Goal: Task Accomplishment & Management: Manage account settings

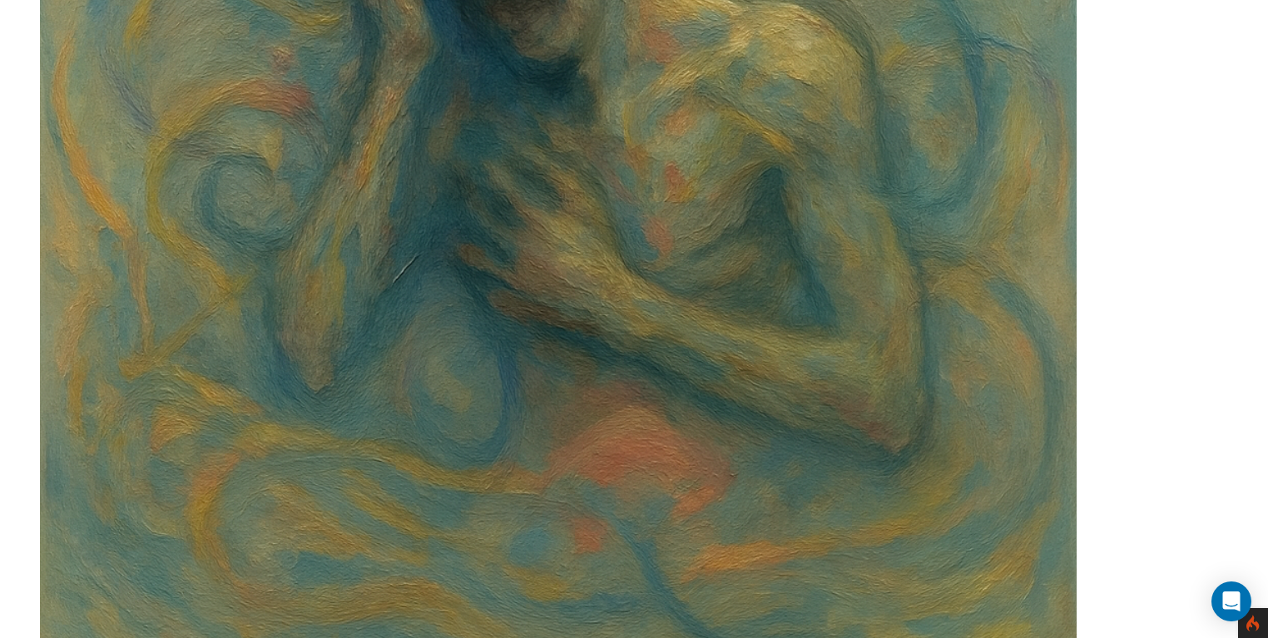
scroll to position [2687, 0]
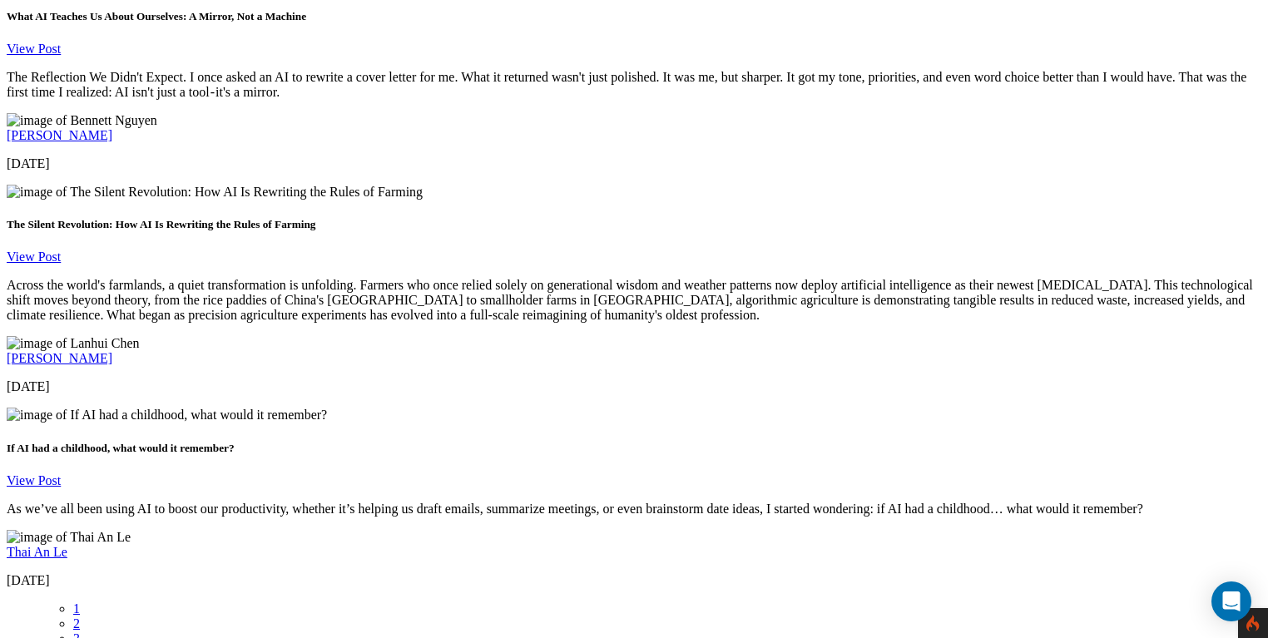
scroll to position [2654, 0]
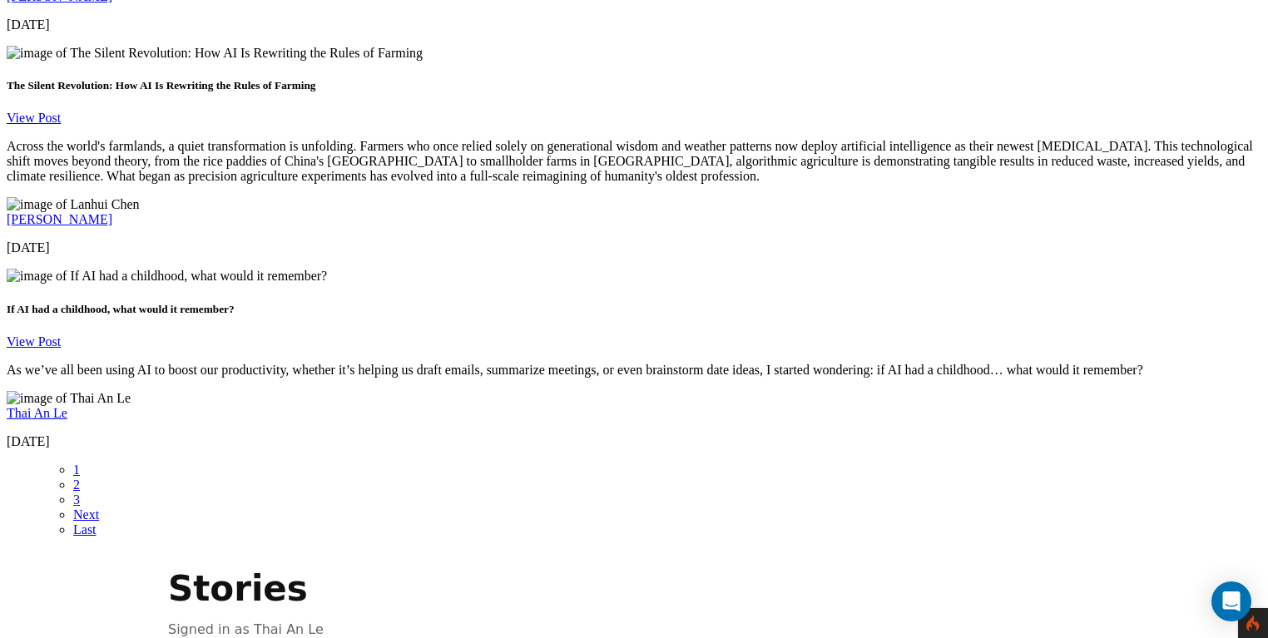
scroll to position [2789, 0]
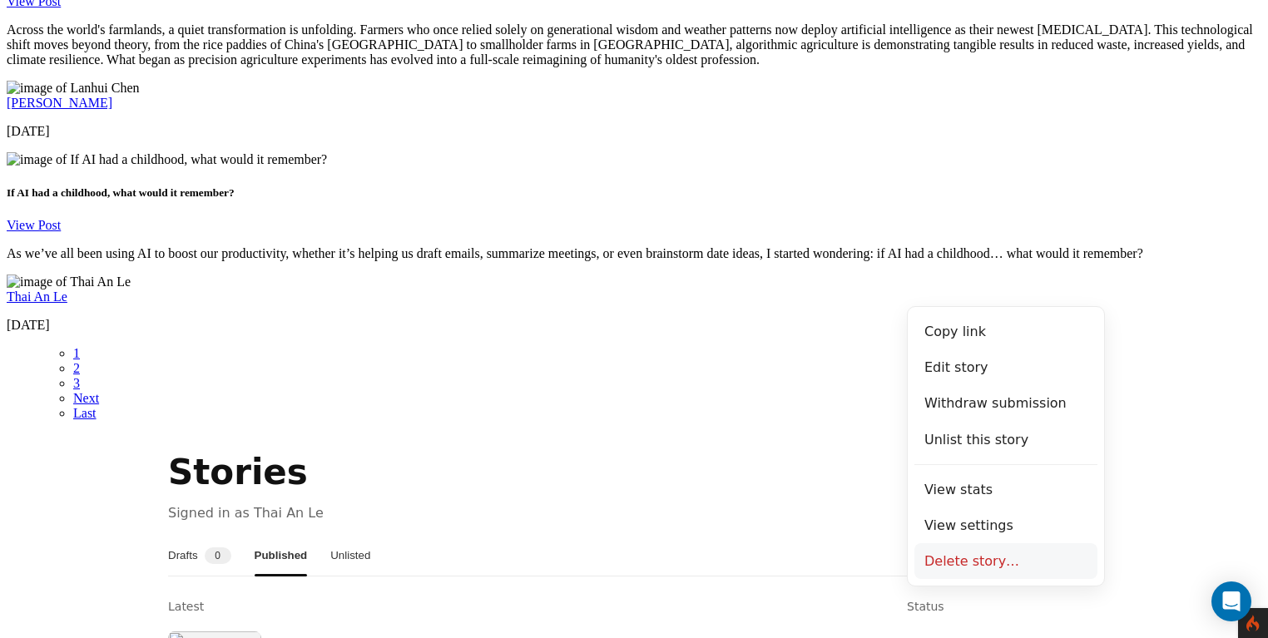
scroll to position [2914, 0]
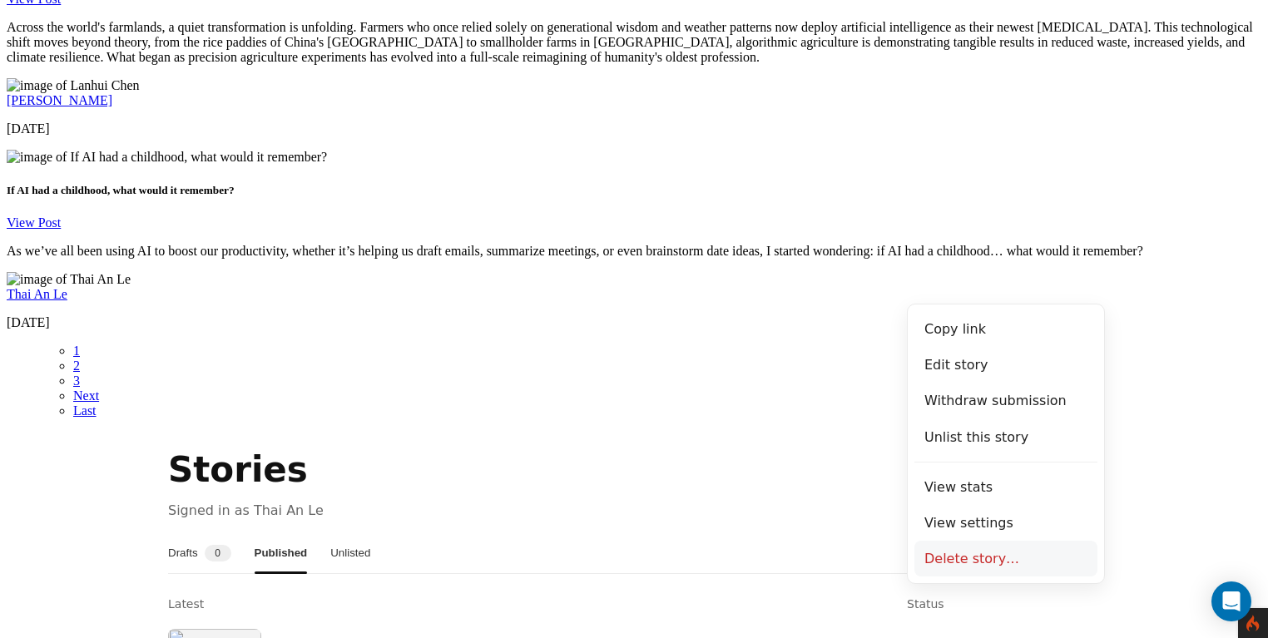
click at [982, 556] on button "Delete story…" at bounding box center [1005, 559] width 183 height 36
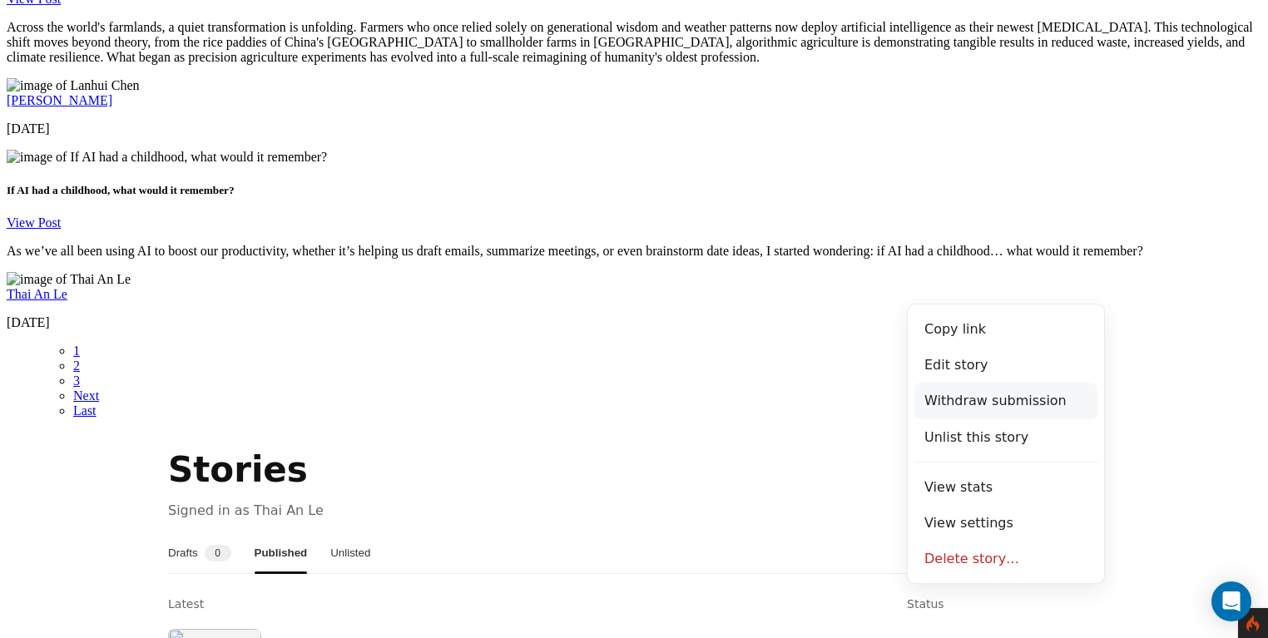
click at [978, 393] on button "Withdraw submission" at bounding box center [1005, 401] width 183 height 36
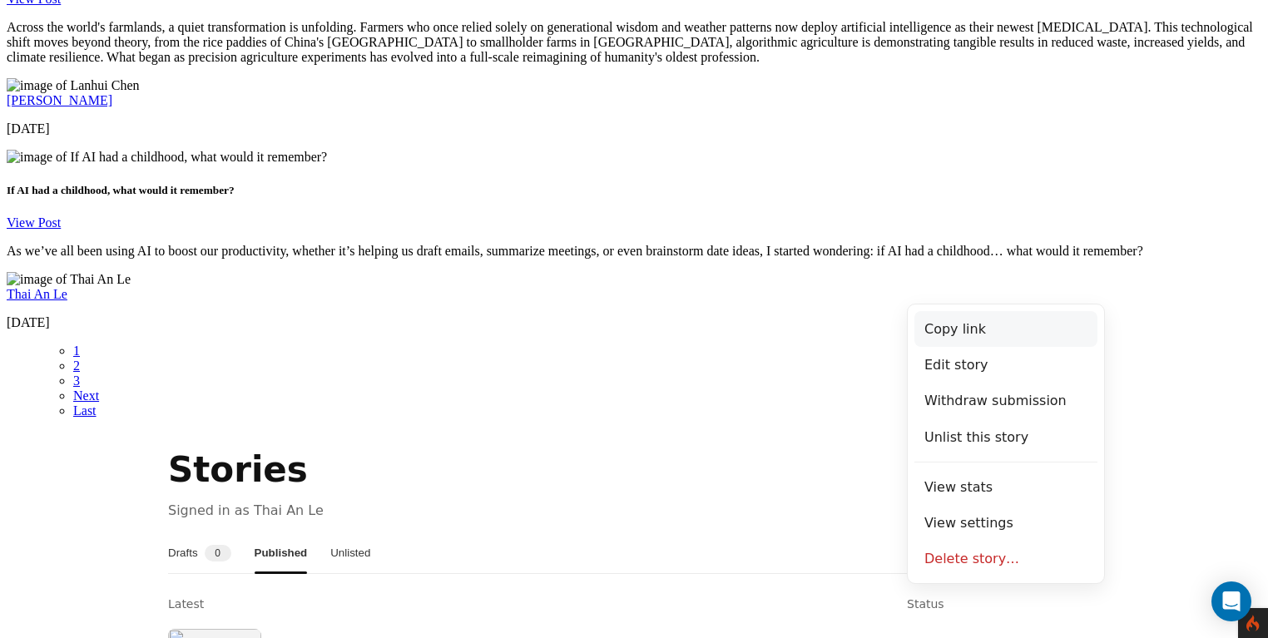
click at [961, 334] on button "Copy link" at bounding box center [1005, 329] width 183 height 36
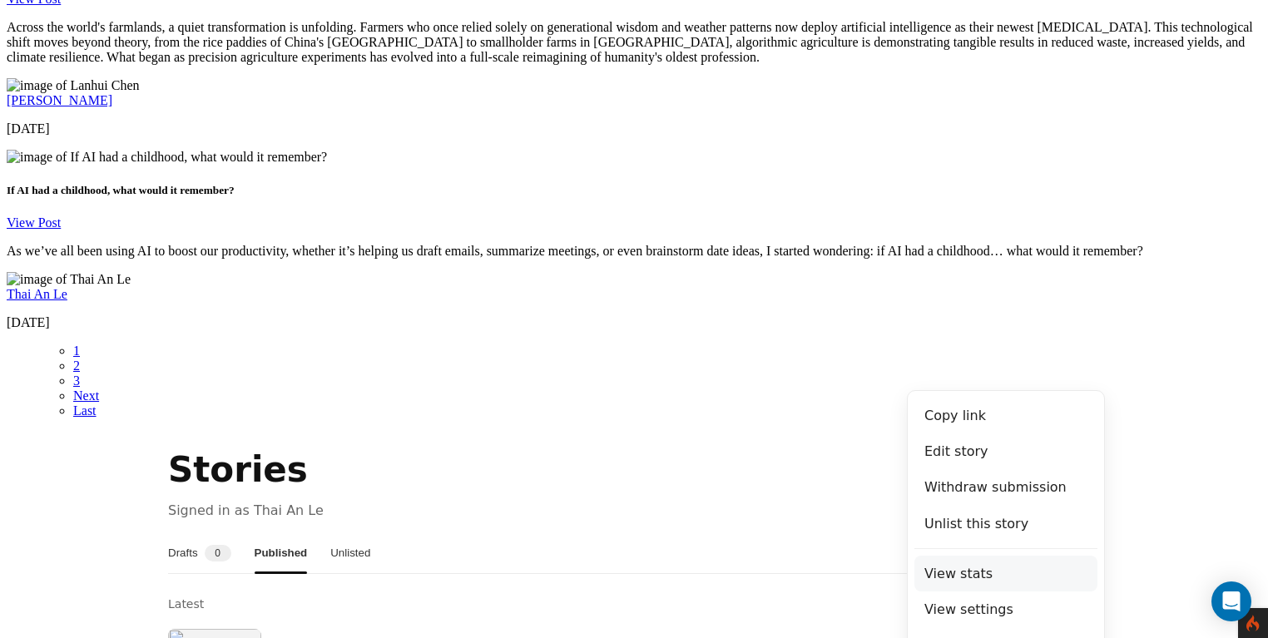
click at [973, 564] on button "View stats" at bounding box center [1005, 574] width 183 height 36
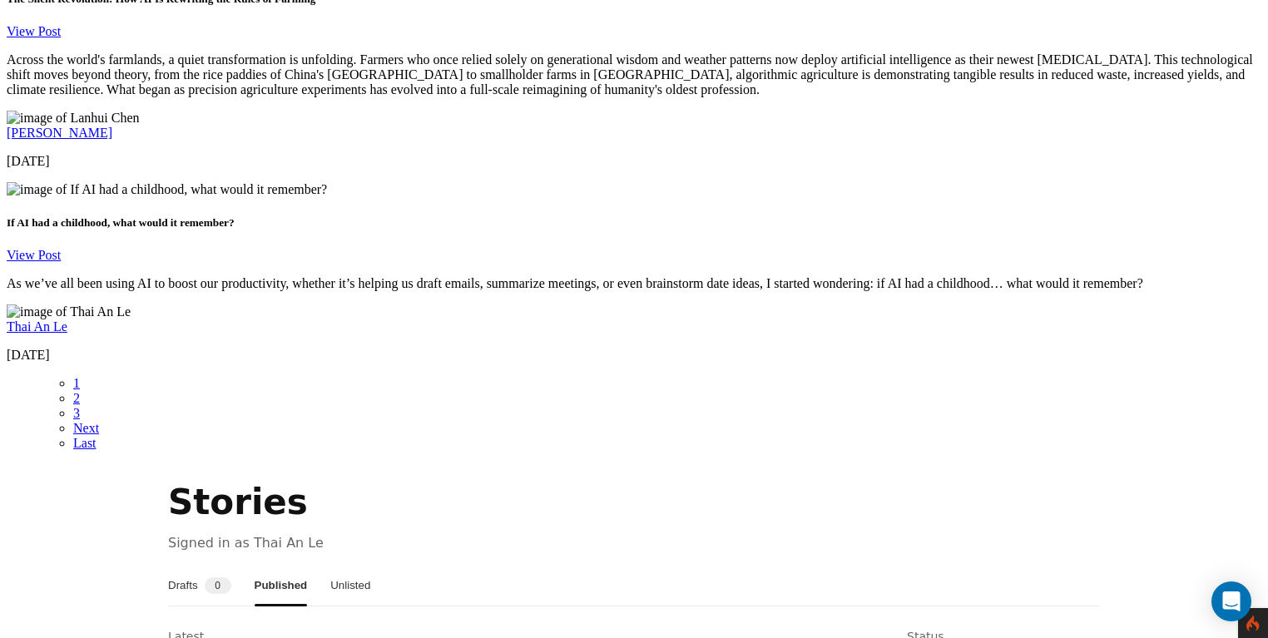
scroll to position [2872, 0]
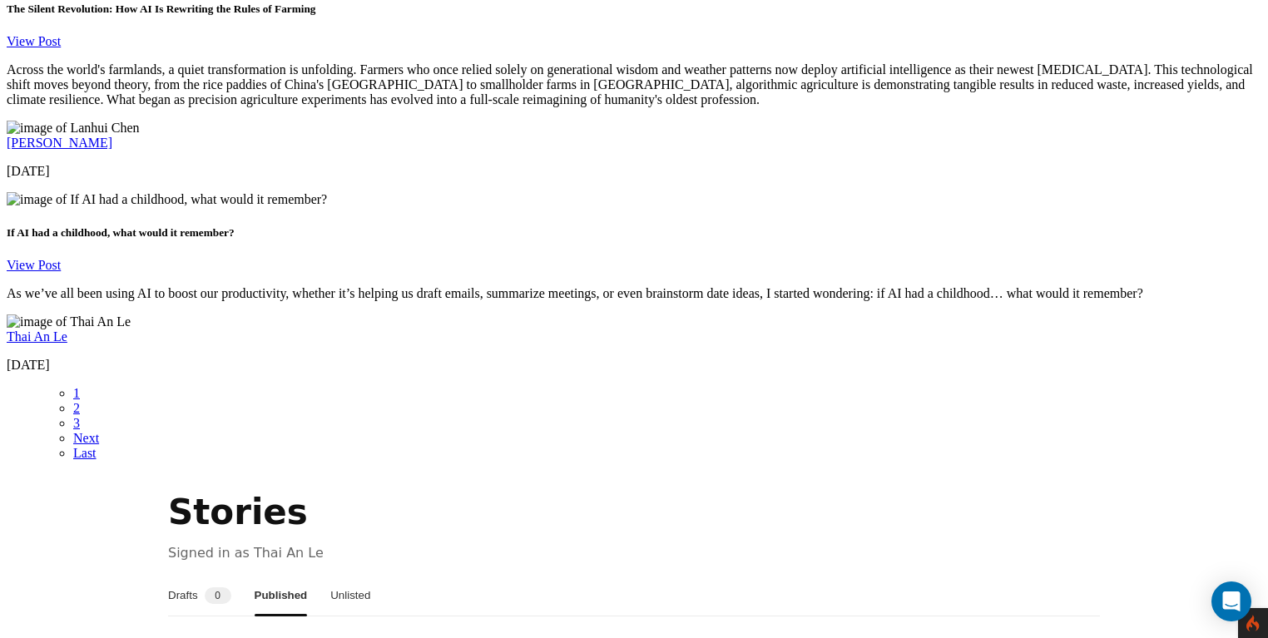
click at [370, 576] on button "Unlisted" at bounding box center [350, 596] width 40 height 40
click at [199, 576] on button "Drafts 0" at bounding box center [199, 596] width 63 height 40
click at [294, 576] on button "Published" at bounding box center [281, 596] width 49 height 40
click at [352, 576] on nav "Drafts 0 Published Unlisted" at bounding box center [634, 596] width 932 height 41
click at [189, 576] on button "Drafts 0" at bounding box center [199, 596] width 63 height 40
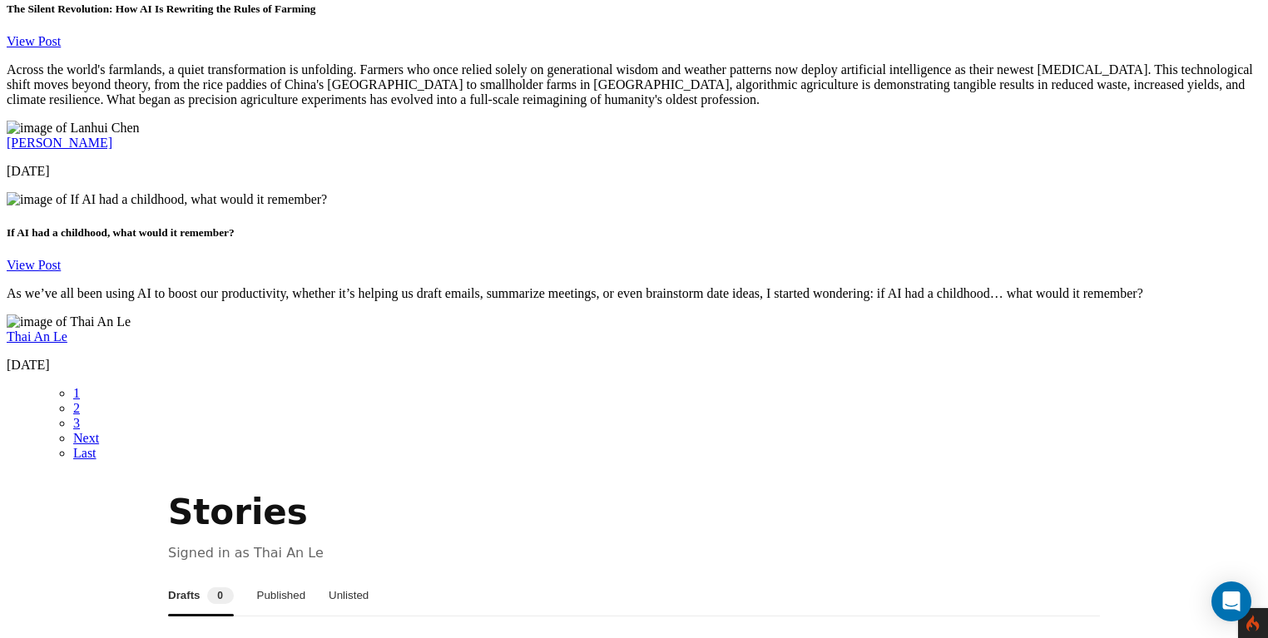
click at [306, 576] on button "Published" at bounding box center [281, 596] width 49 height 40
click at [370, 576] on button "Unlisted" at bounding box center [350, 596] width 40 height 40
click at [304, 576] on button "Published" at bounding box center [279, 596] width 49 height 40
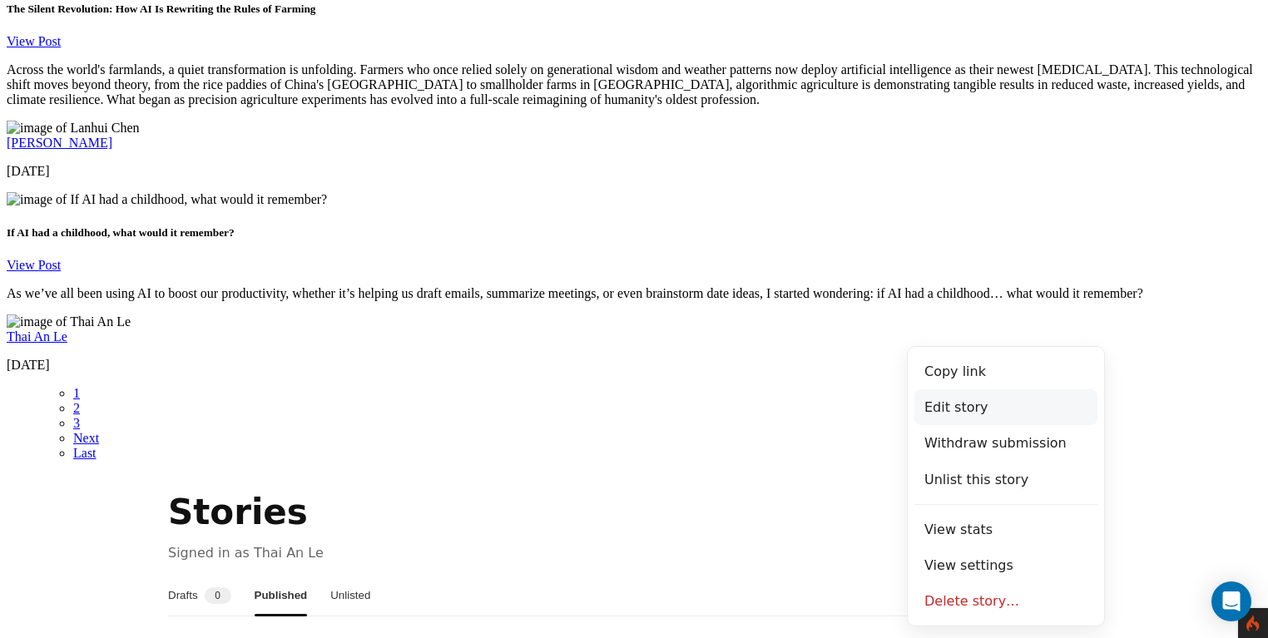
click at [992, 407] on button "Edit story" at bounding box center [1005, 407] width 183 height 36
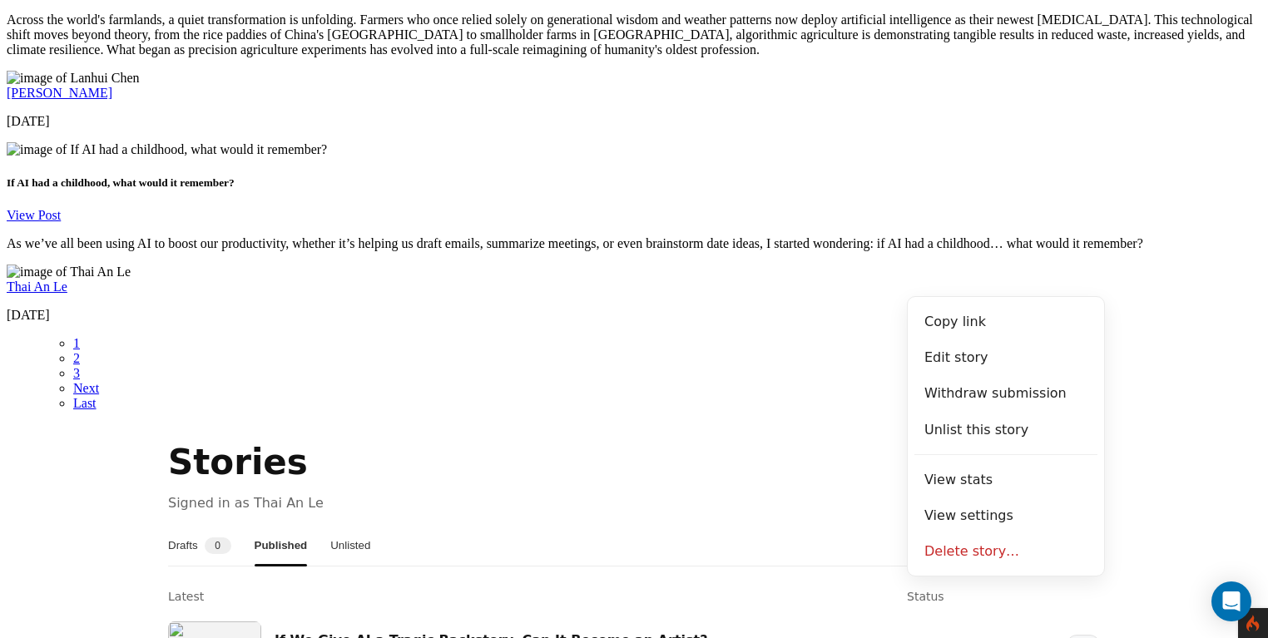
scroll to position [2932, 0]
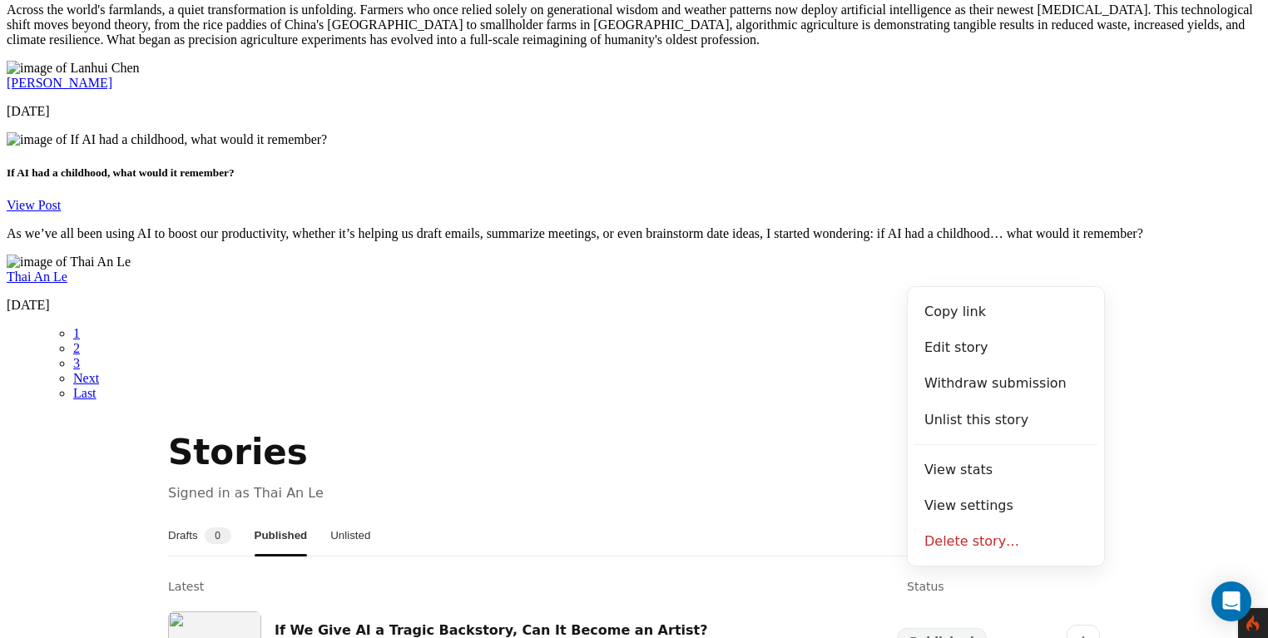
click at [1164, 428] on section "Stories Signed in as Thai An Le Drafts 0 Published Unlisted Latest Status If We…" at bounding box center [634, 600] width 1255 height 344
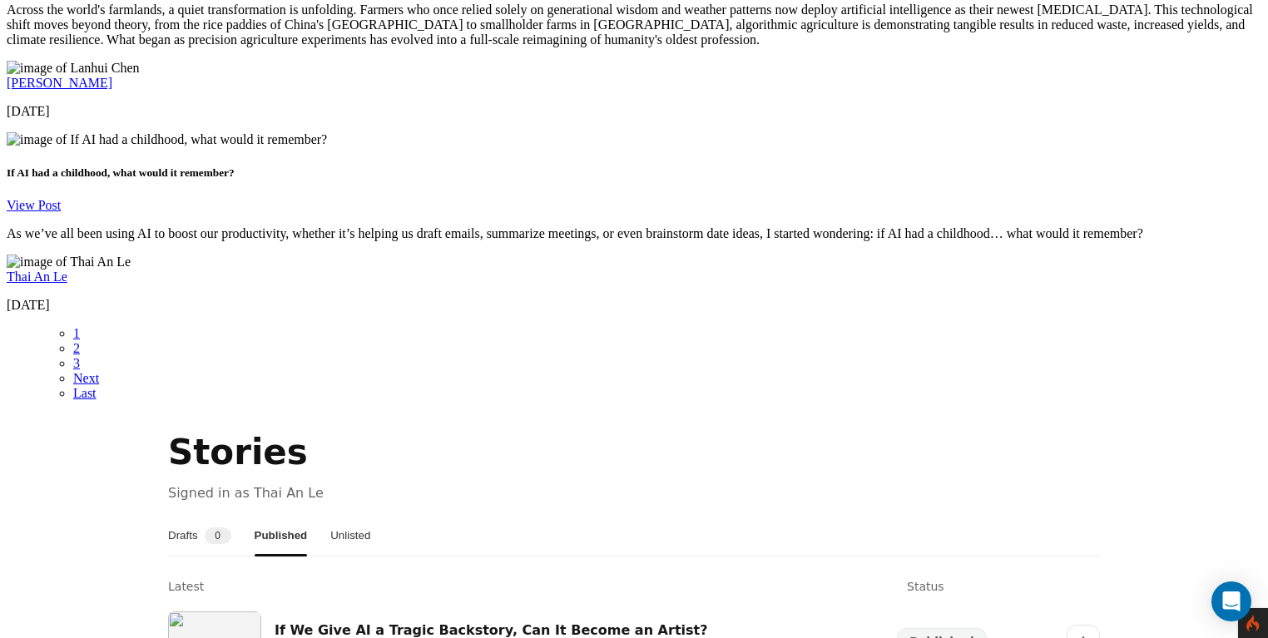
click at [202, 516] on button "Drafts 0" at bounding box center [199, 536] width 63 height 40
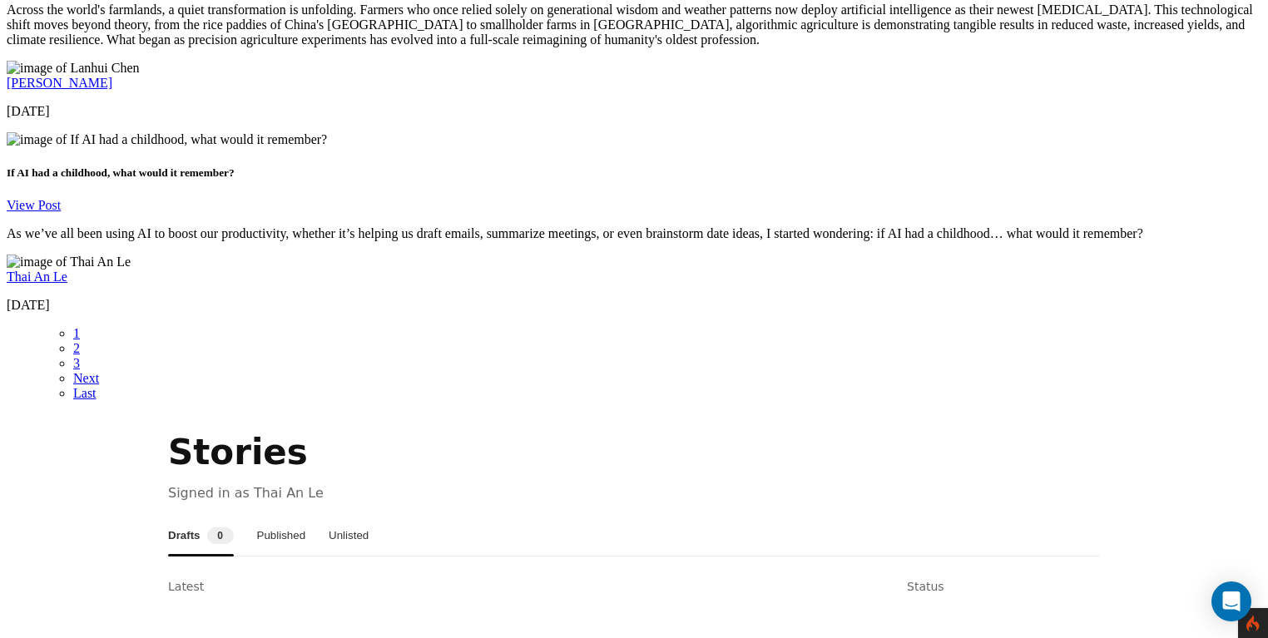
click at [303, 516] on button "Published" at bounding box center [281, 536] width 49 height 40
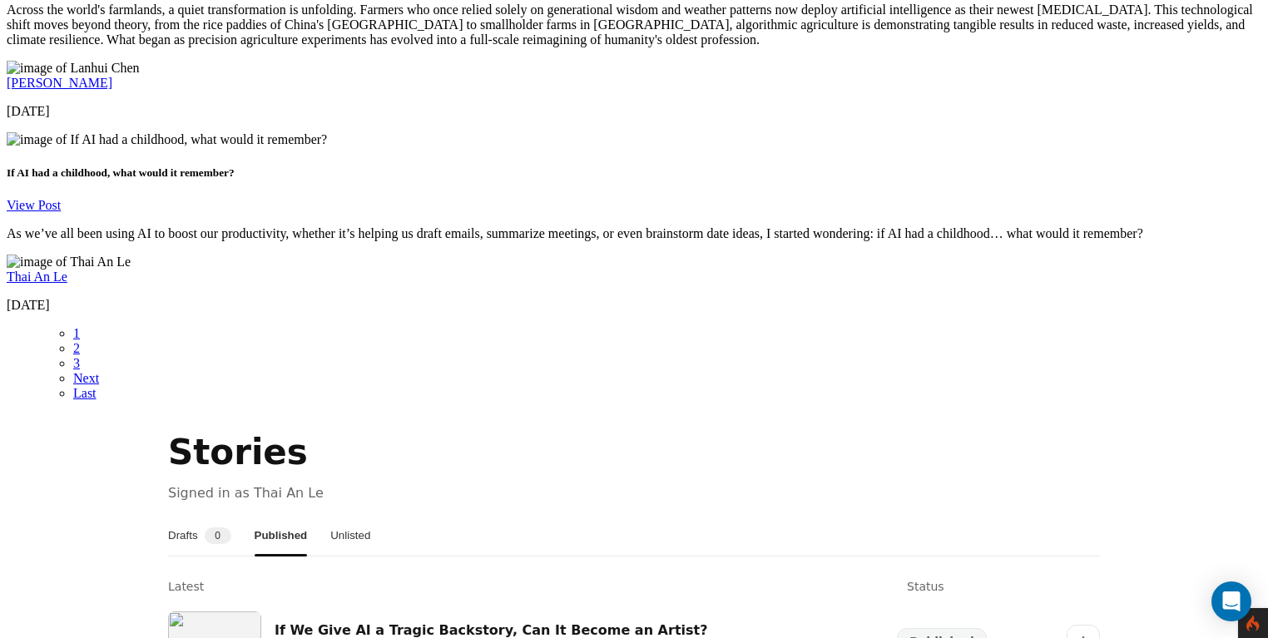
click at [370, 516] on button "Unlisted" at bounding box center [350, 536] width 40 height 40
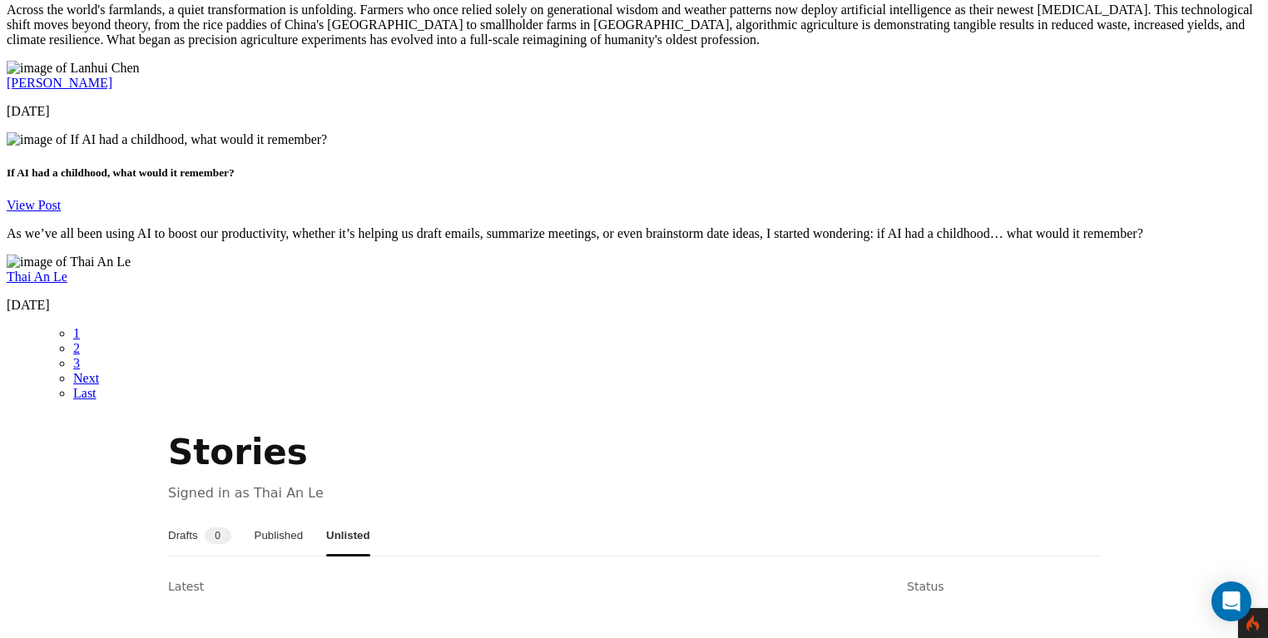
click at [304, 516] on button "Published" at bounding box center [279, 536] width 49 height 40
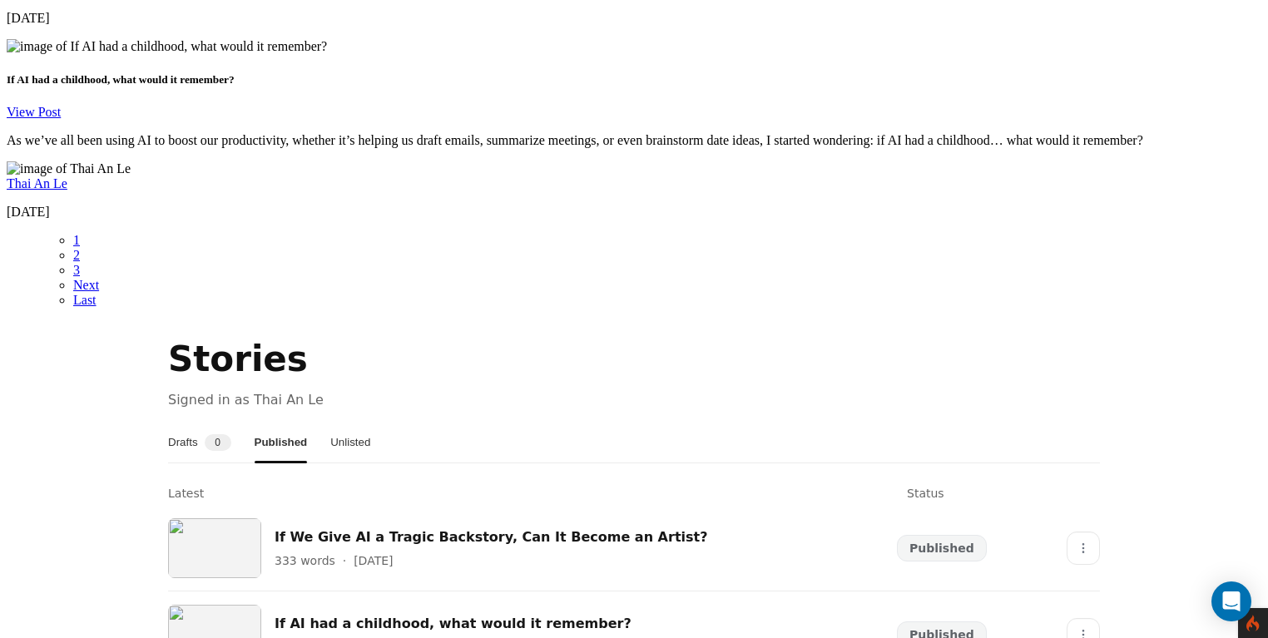
scroll to position [3058, 0]
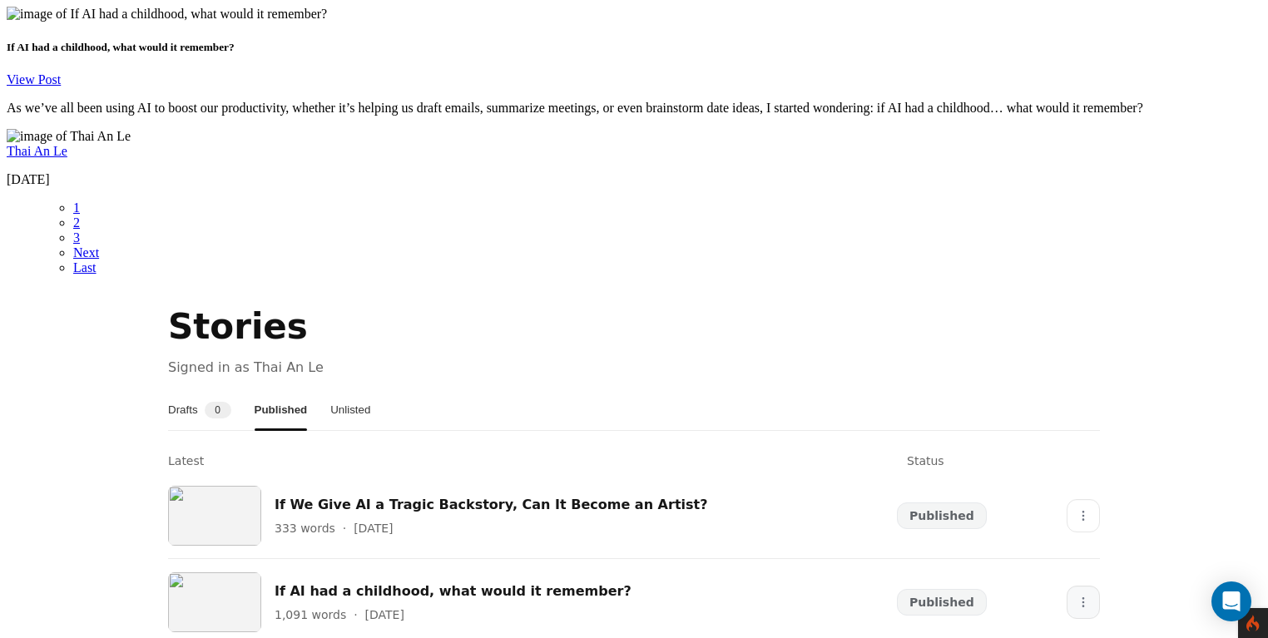
click at [1077, 596] on icon "More" at bounding box center [1083, 602] width 13 height 13
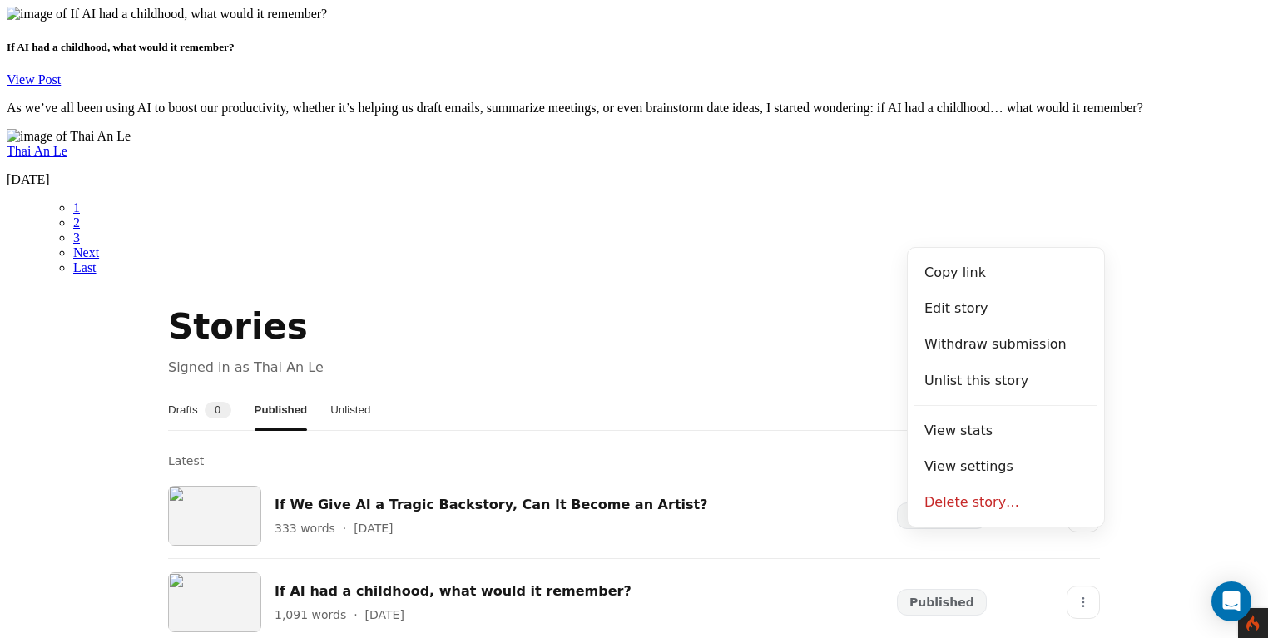
click at [1171, 302] on section "Stories Signed in as Thai An Le Drafts 0 Published Unlisted Latest Status If We…" at bounding box center [634, 474] width 1255 height 344
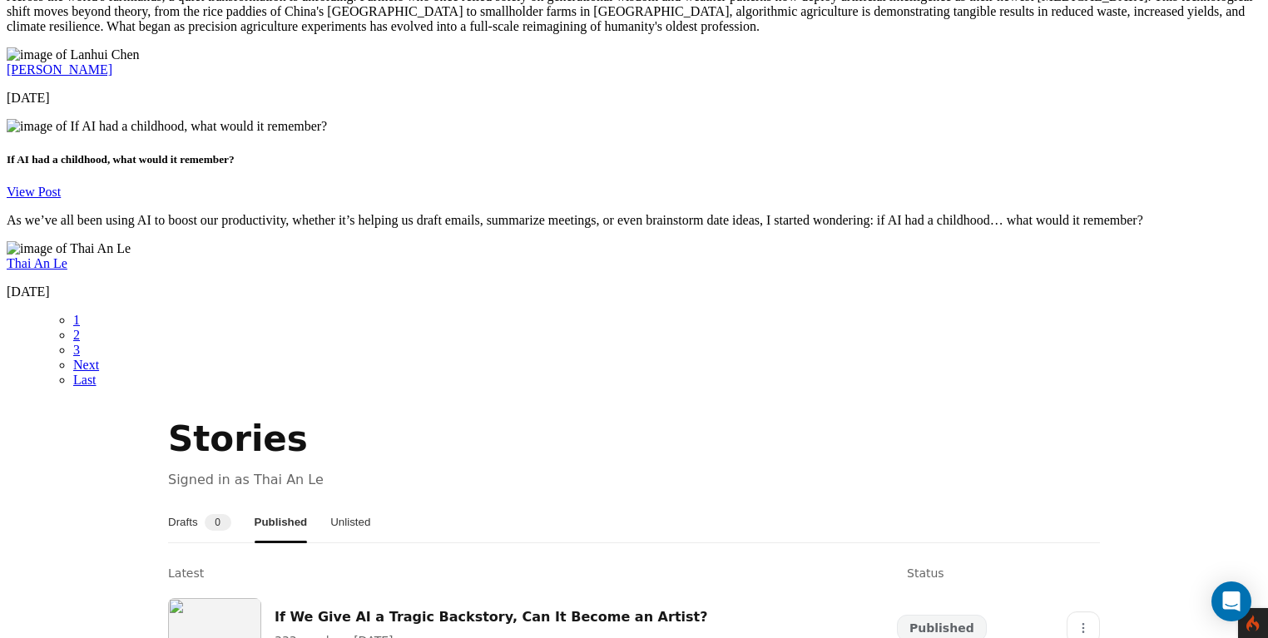
scroll to position [2934, 0]
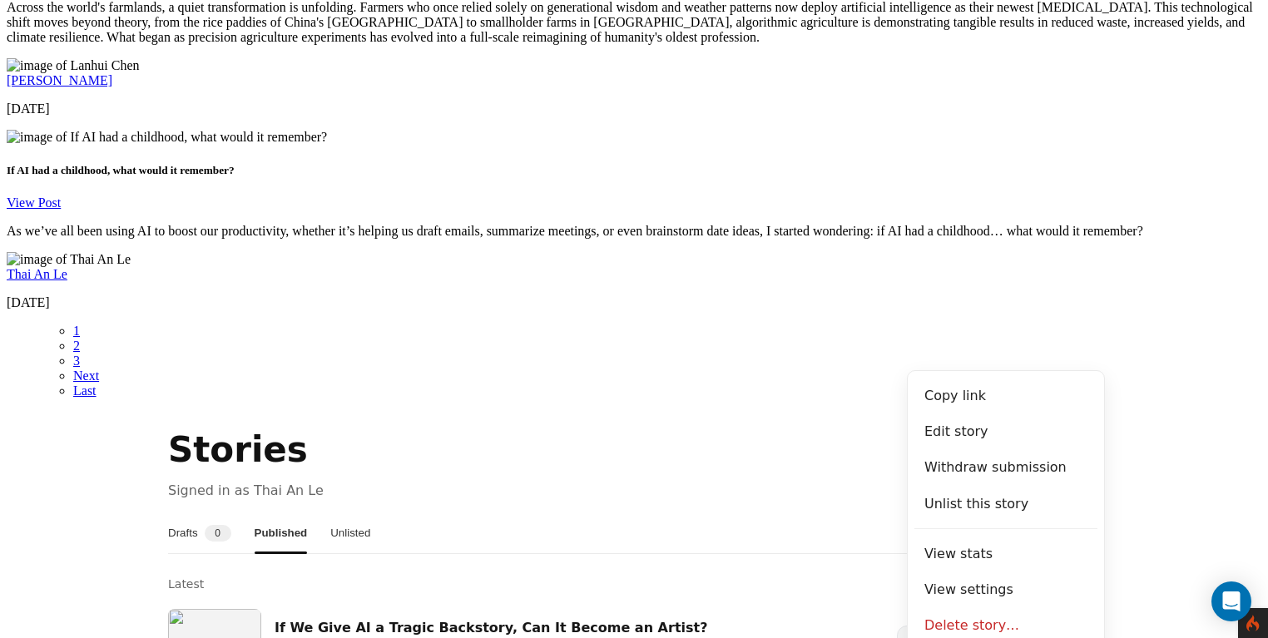
click at [1130, 425] on section "Stories Signed in as Thai An Le Drafts 0 Published Unlisted Latest Status If We…" at bounding box center [634, 597] width 1255 height 344
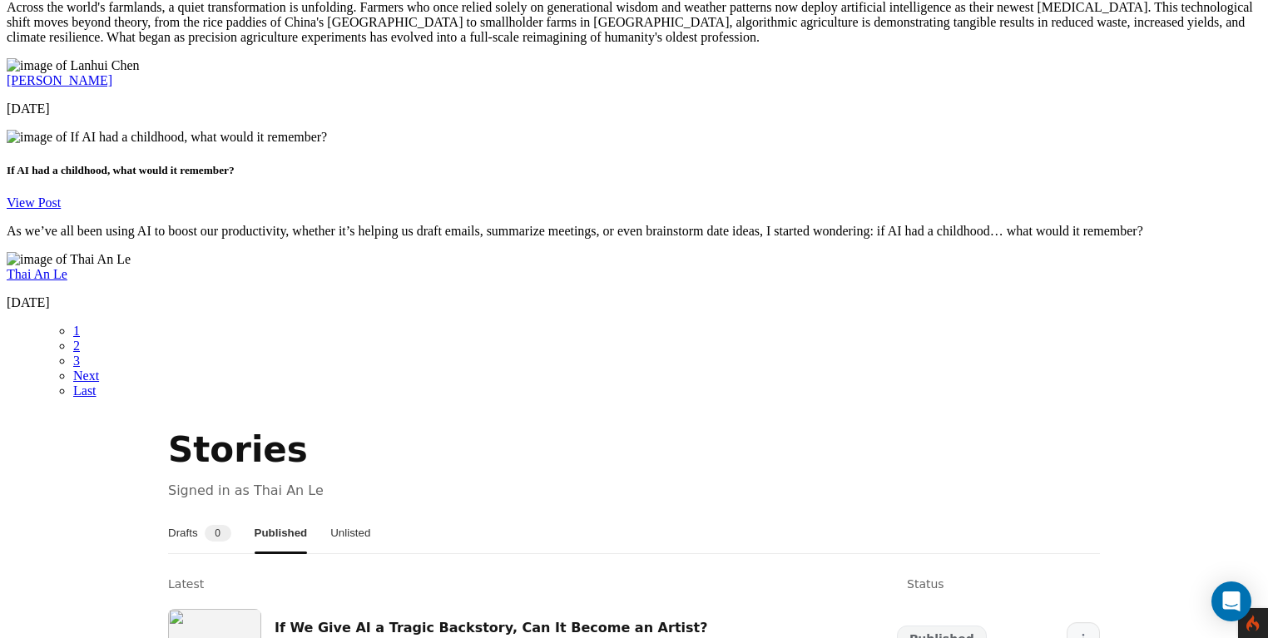
click at [1077, 632] on icon "More" at bounding box center [1083, 638] width 13 height 13
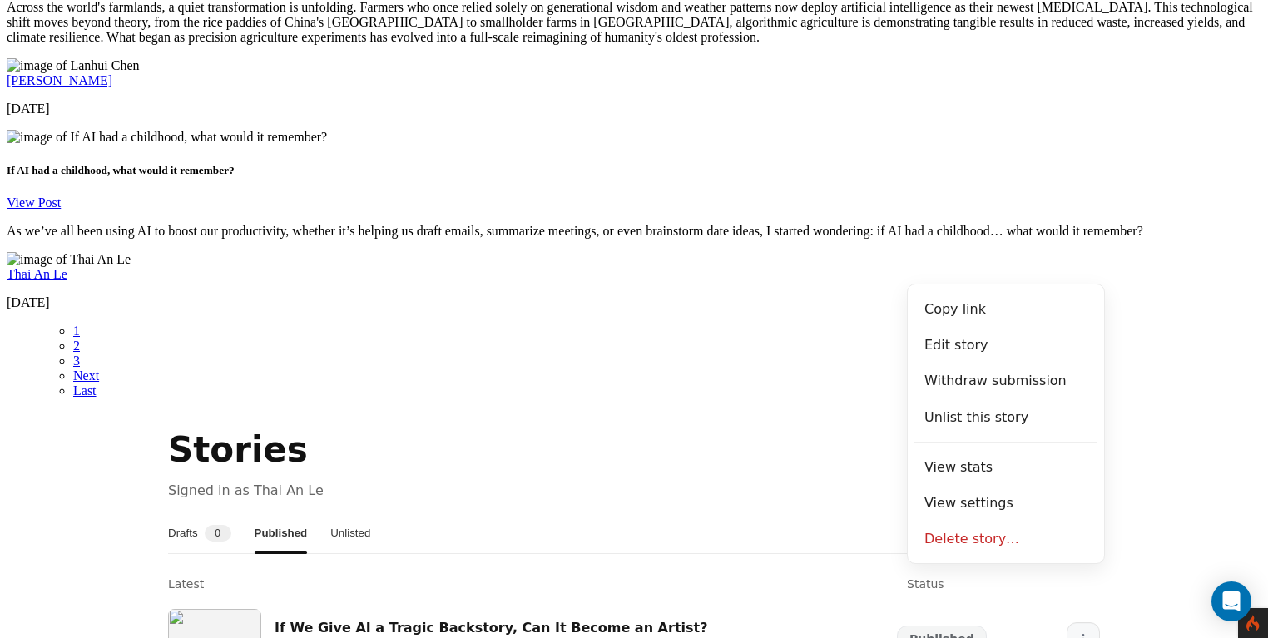
click at [1077, 632] on icon "More" at bounding box center [1083, 638] width 13 height 13
click at [1087, 622] on button "More" at bounding box center [1083, 638] width 33 height 33
click at [1118, 425] on section "Stories Signed in as Thai An Le Drafts 0 Published Unlisted Latest Status If We…" at bounding box center [634, 597] width 1255 height 344
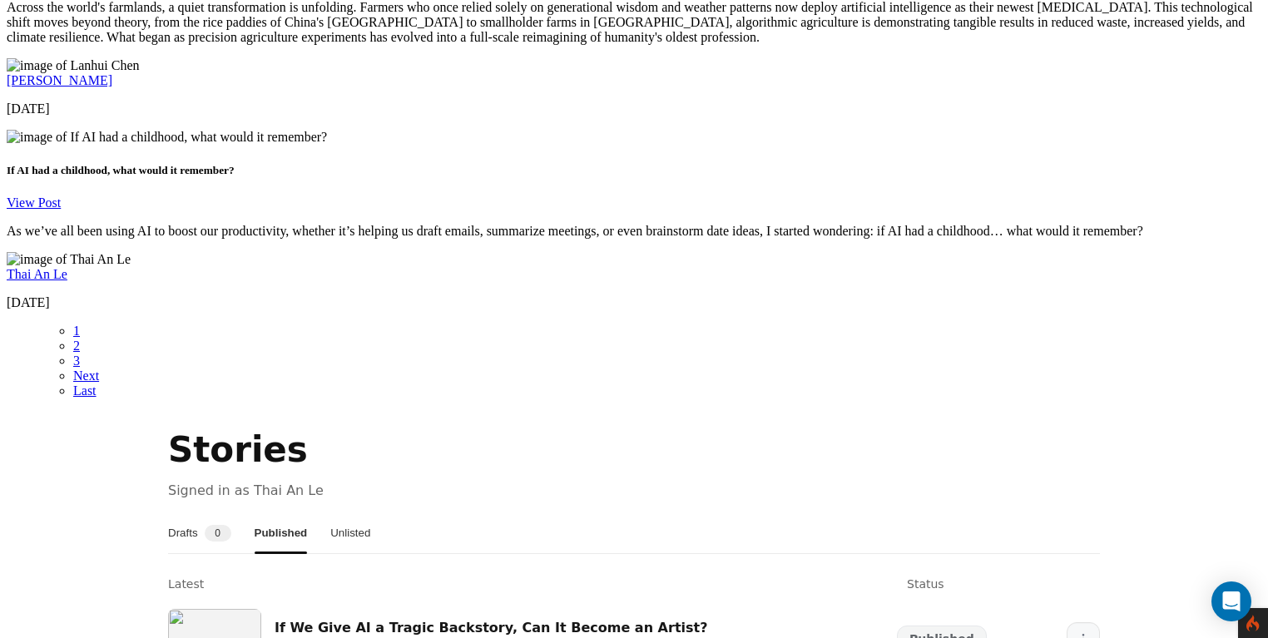
click at [1077, 632] on icon "More" at bounding box center [1083, 638] width 13 height 13
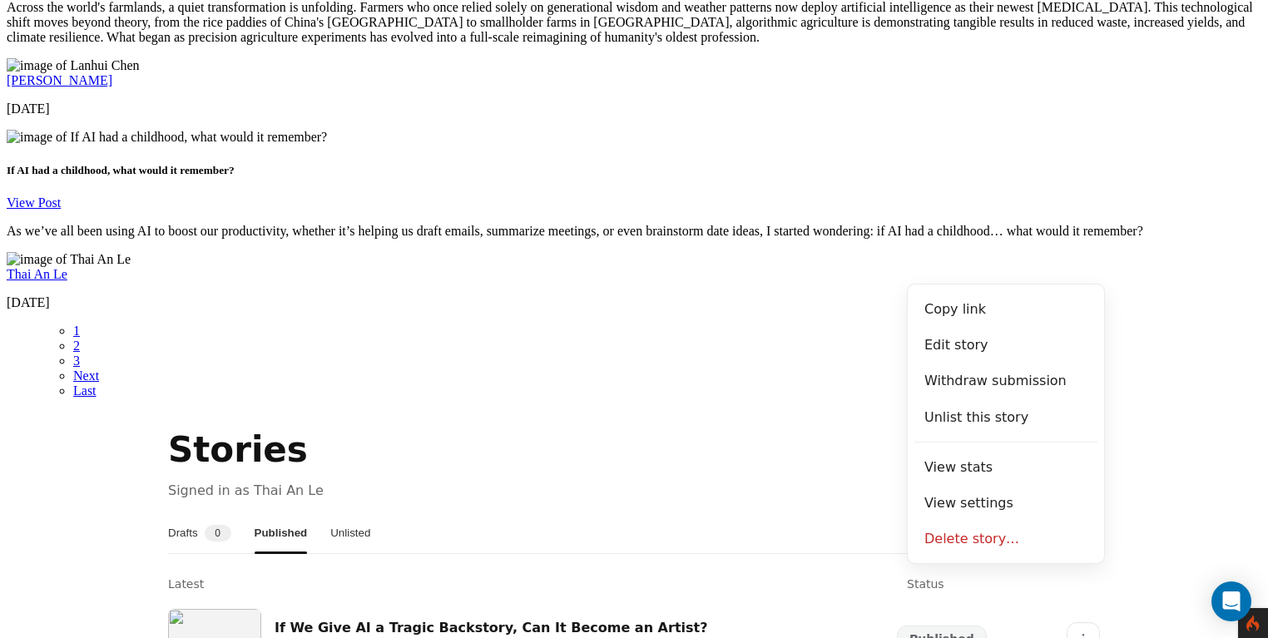
click at [1114, 425] on section "Stories Signed in as Thai An Le Drafts 0 Published Unlisted Latest Status If We…" at bounding box center [634, 597] width 1255 height 344
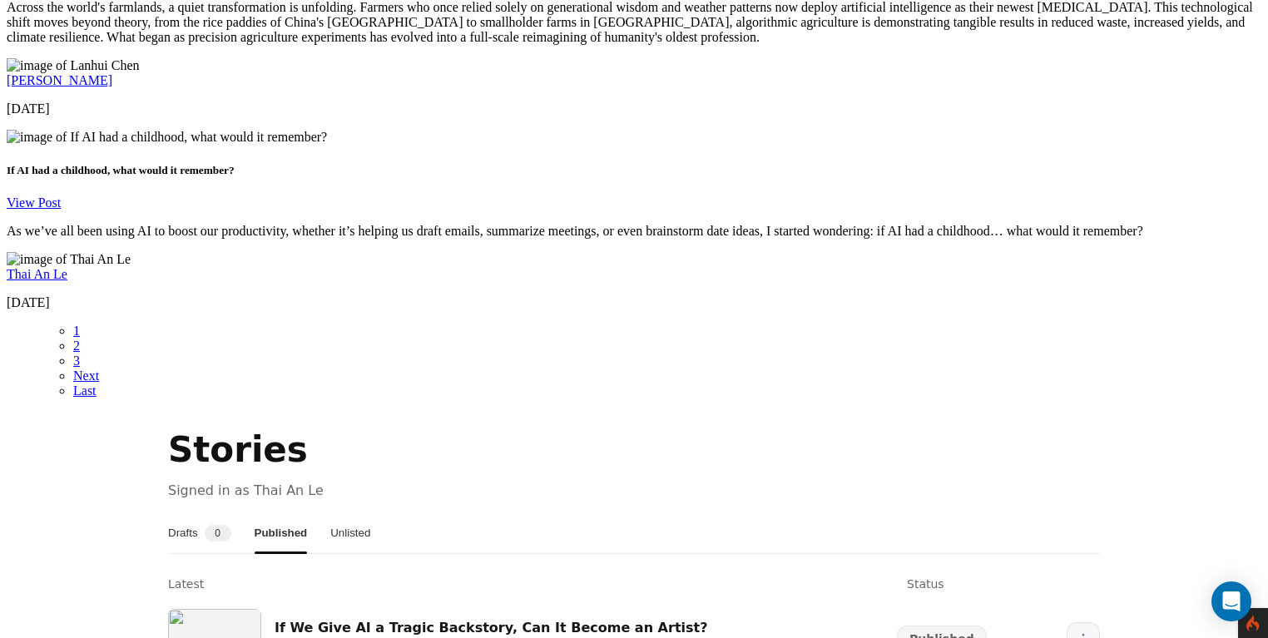
click at [1072, 622] on button "More" at bounding box center [1083, 638] width 33 height 33
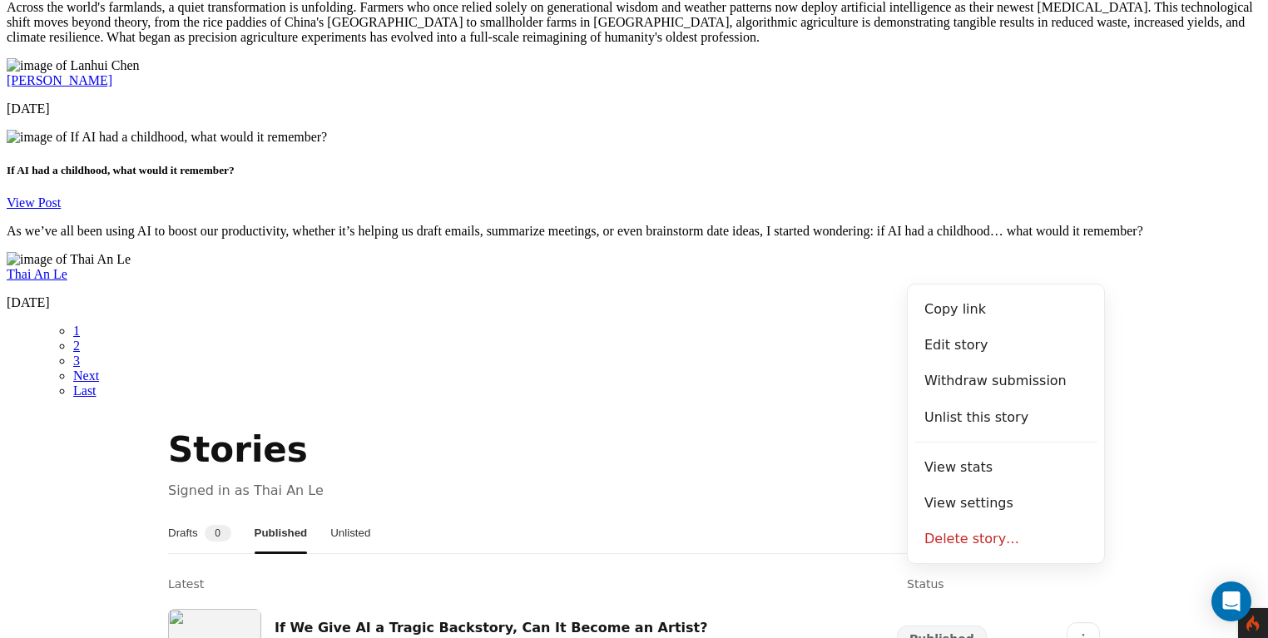
click at [1147, 425] on section "Stories Signed in as Thai An Le Drafts 0 Published Unlisted Latest Status If We…" at bounding box center [634, 597] width 1255 height 344
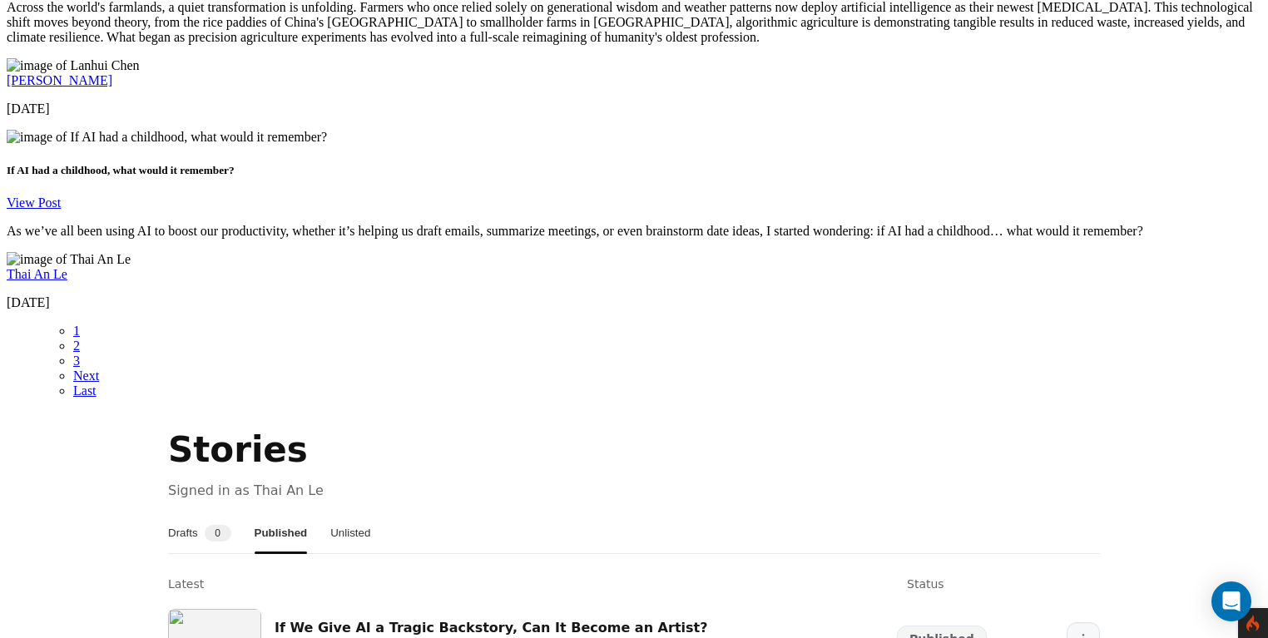
click at [1077, 632] on icon "More" at bounding box center [1083, 638] width 13 height 13
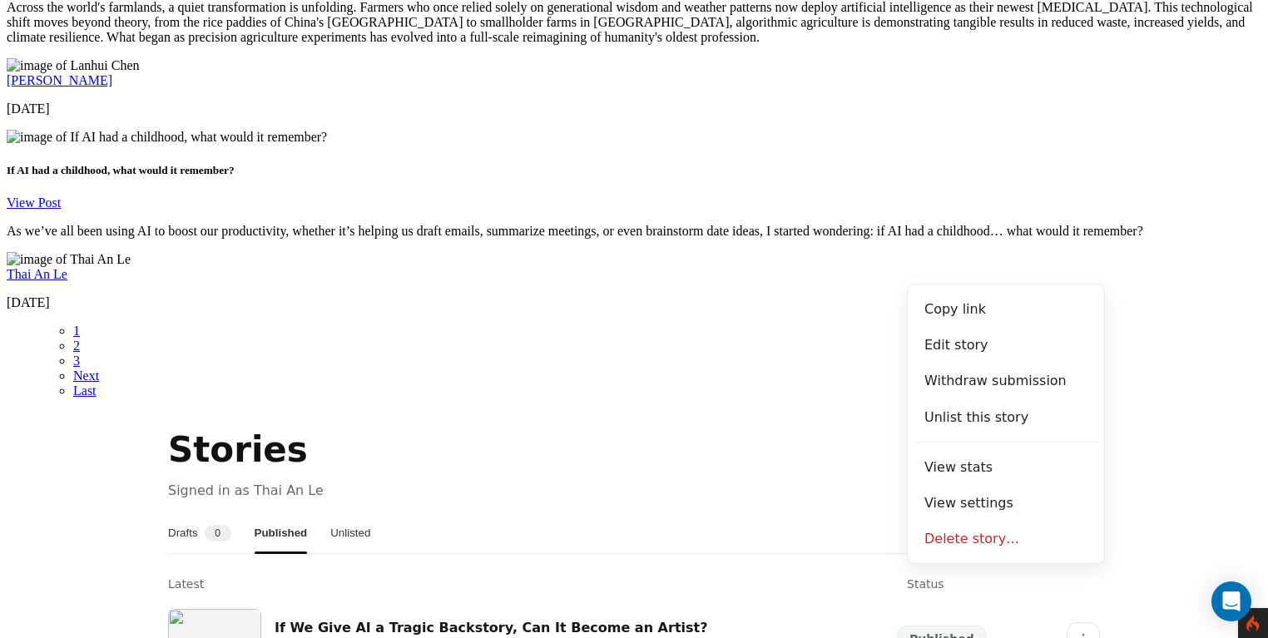
click at [1122, 425] on section "Stories Signed in as Thai An Le Drafts 0 Published Unlisted Latest Status If We…" at bounding box center [634, 597] width 1255 height 344
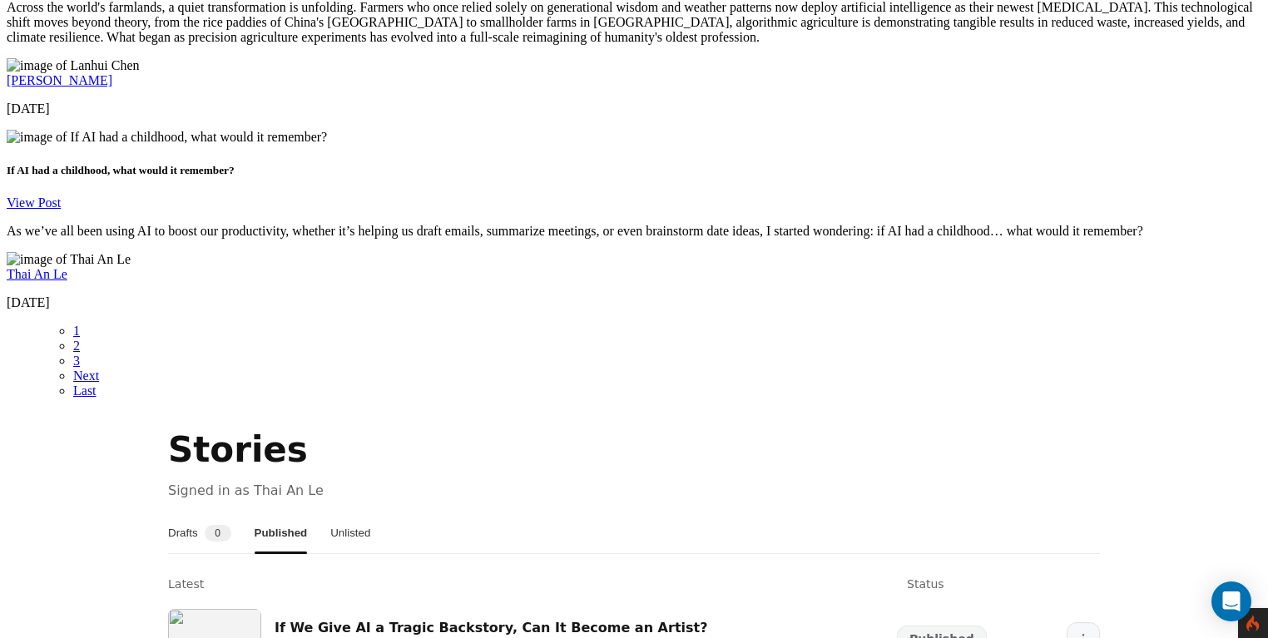
click at [1080, 622] on button "More" at bounding box center [1083, 638] width 33 height 33
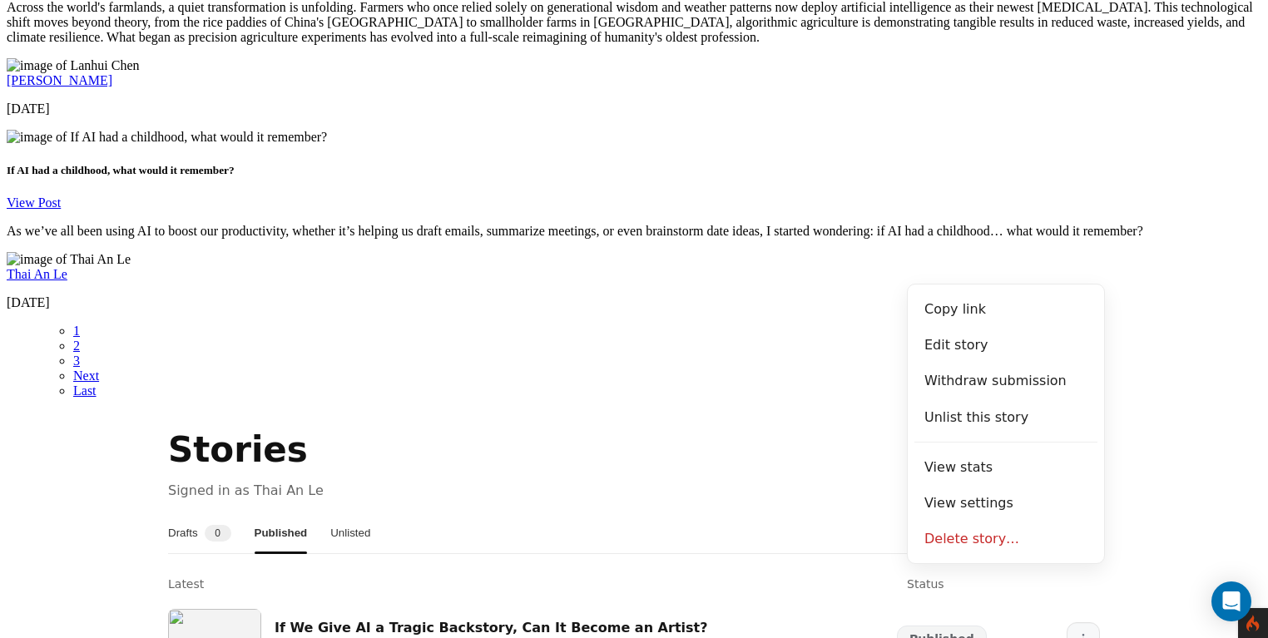
click at [1080, 622] on button "More" at bounding box center [1083, 638] width 33 height 33
click at [1077, 632] on icon "More" at bounding box center [1083, 638] width 13 height 13
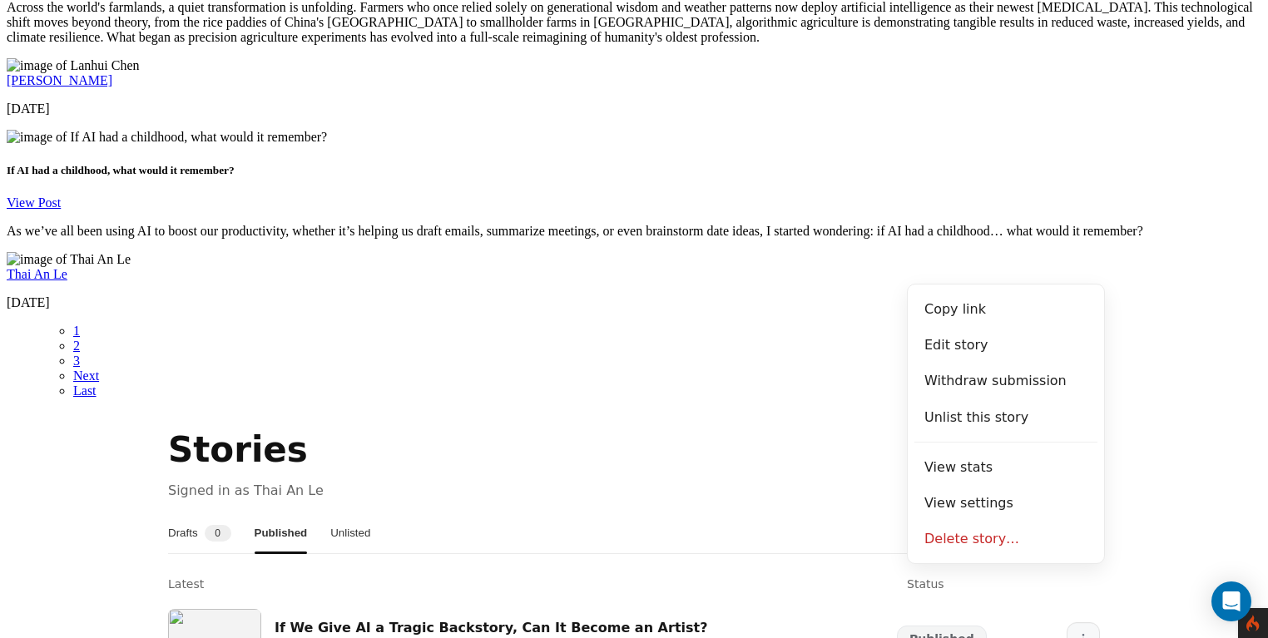
click at [1077, 632] on icon "More" at bounding box center [1083, 638] width 13 height 13
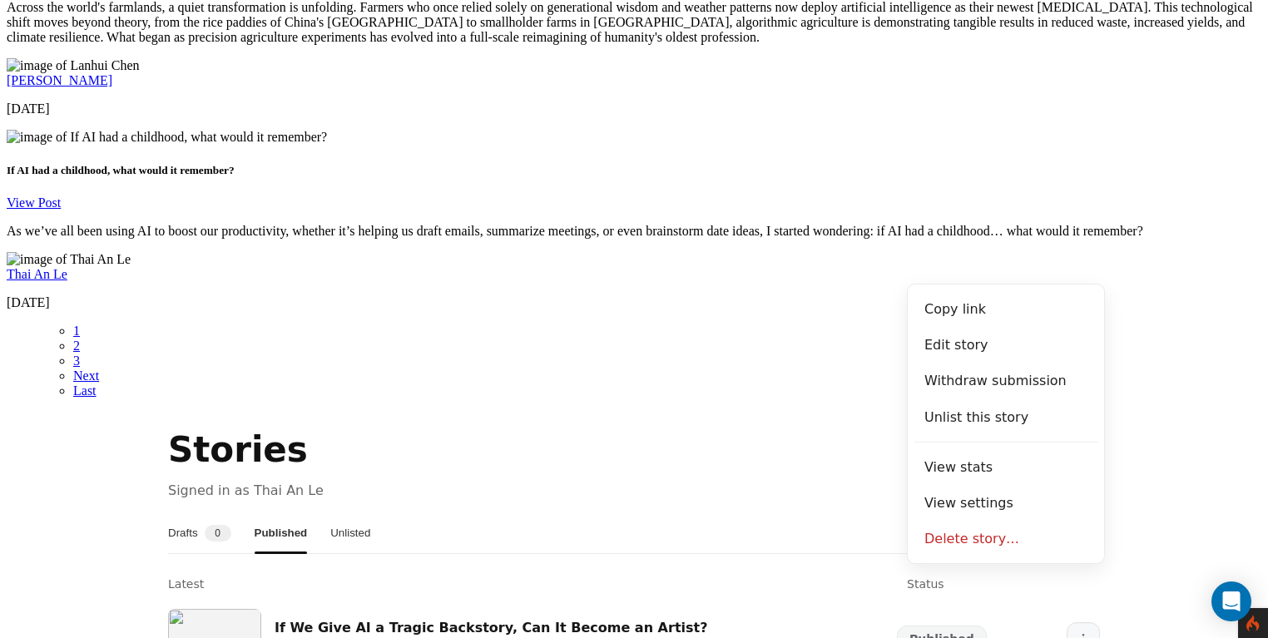
click at [1077, 632] on icon "More" at bounding box center [1083, 638] width 13 height 13
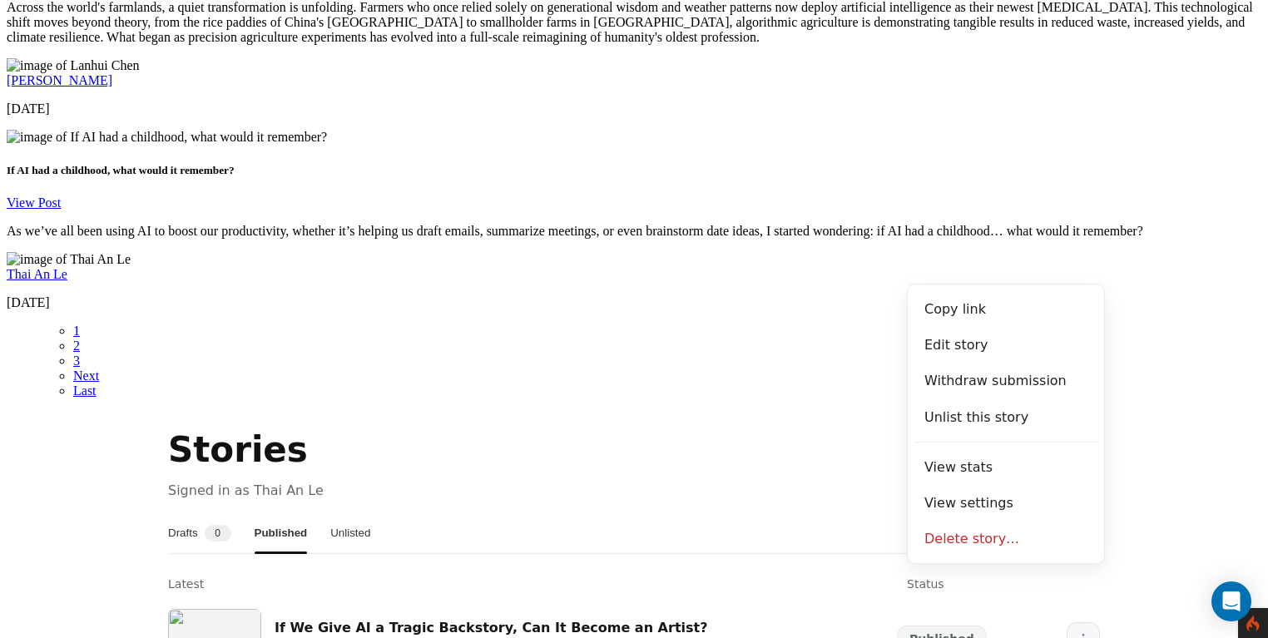
click at [1077, 632] on icon "More" at bounding box center [1083, 638] width 13 height 13
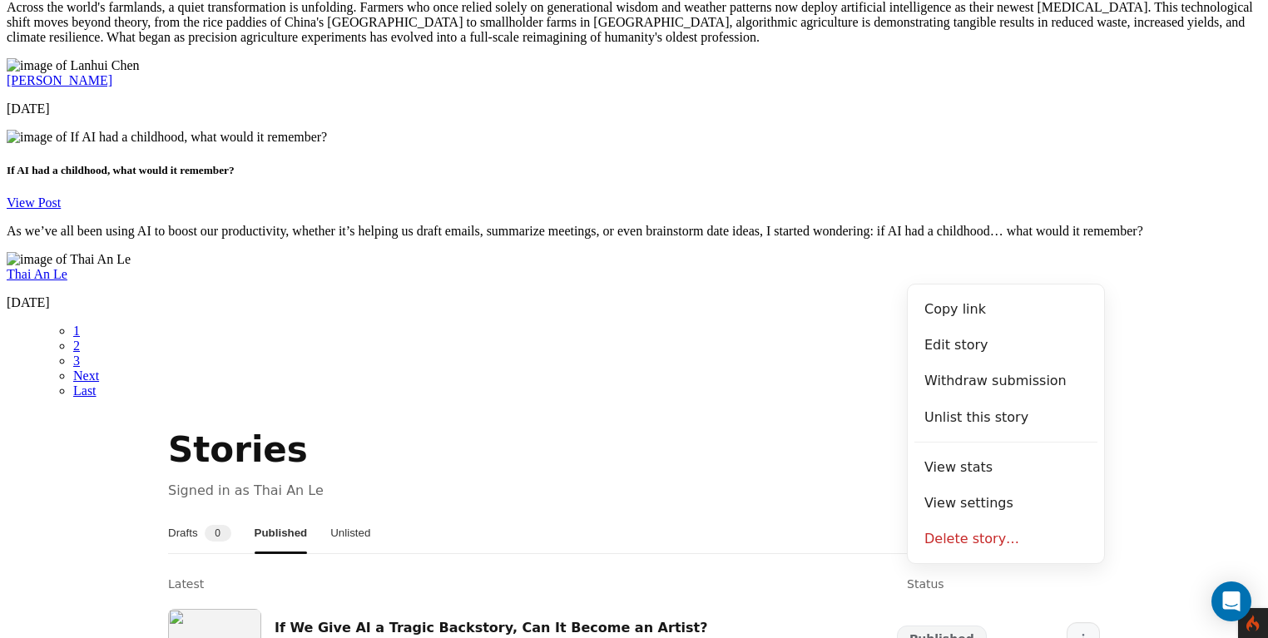
click at [1077, 632] on icon "More" at bounding box center [1083, 638] width 13 height 13
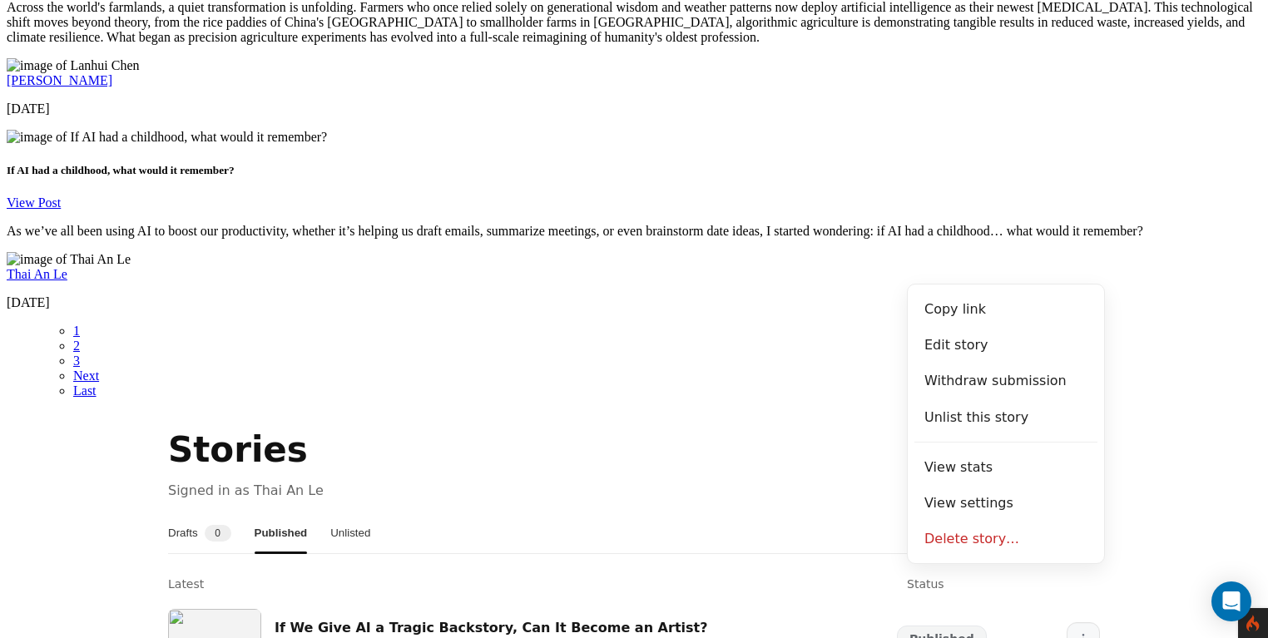
click at [1077, 632] on icon "More" at bounding box center [1083, 638] width 13 height 13
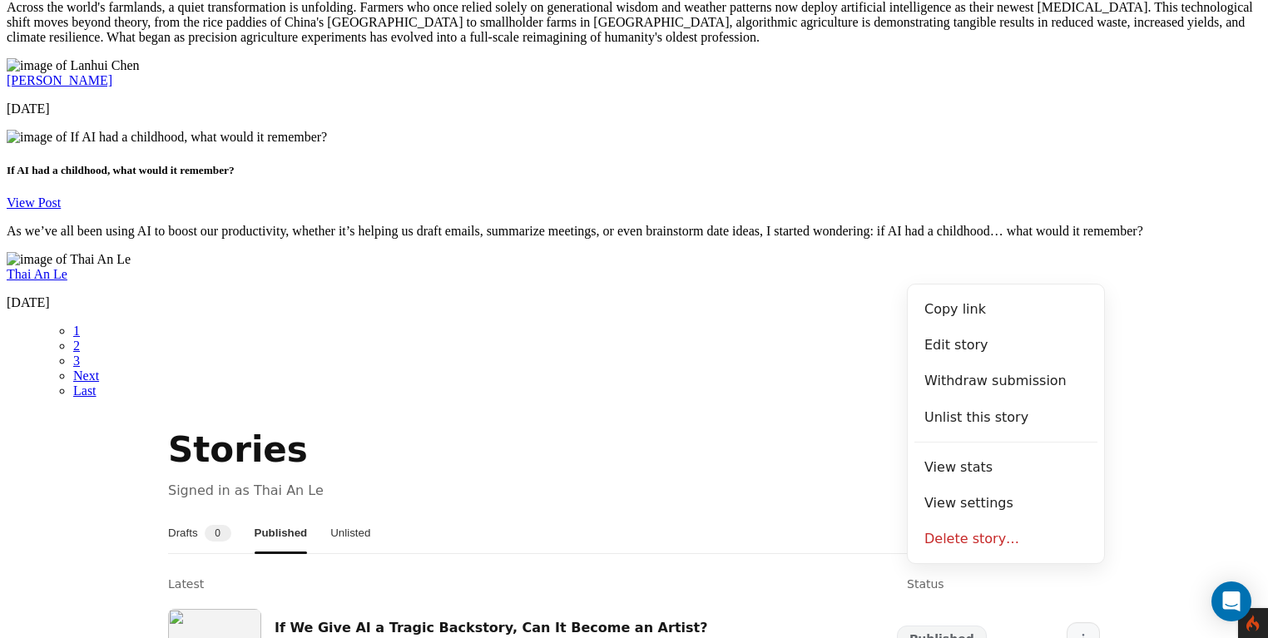
click at [1067, 622] on button "More" at bounding box center [1083, 638] width 33 height 33
drag, startPoint x: 1067, startPoint y: 266, endPoint x: 1085, endPoint y: 265, distance: 17.6
click at [1068, 622] on button "More" at bounding box center [1083, 638] width 33 height 33
click at [1127, 425] on section "Stories Signed in as Thai An Le Drafts 0 Published Unlisted Latest Status If We…" at bounding box center [634, 597] width 1255 height 344
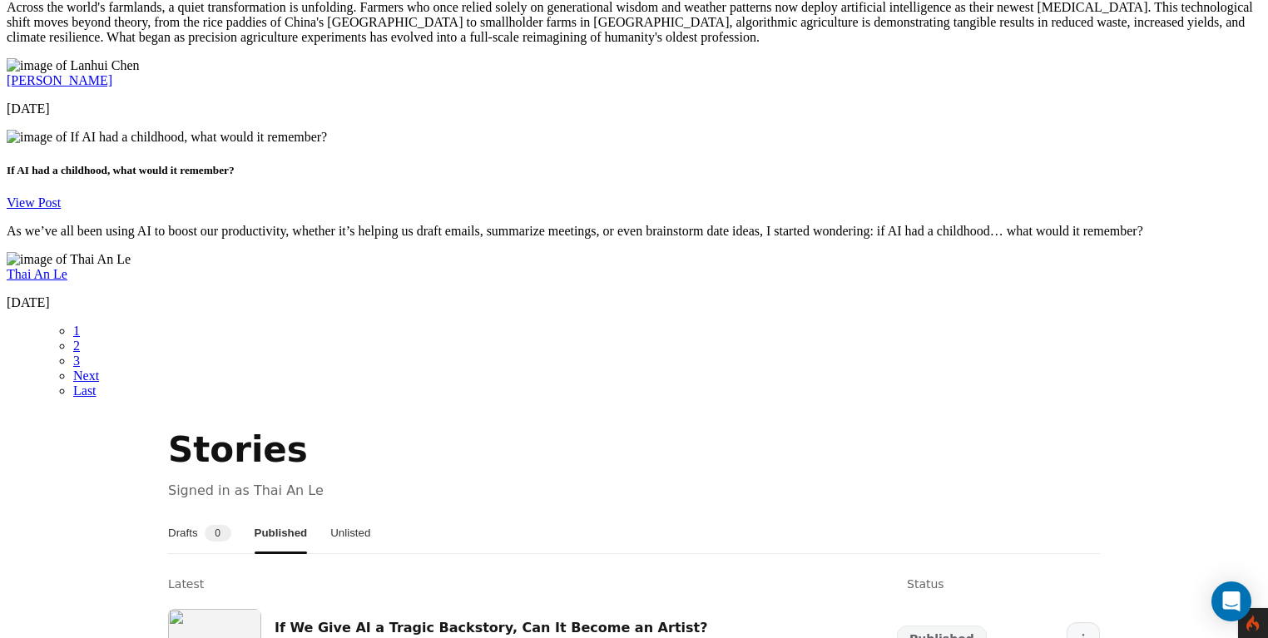
click at [1083, 622] on button "More" at bounding box center [1083, 638] width 33 height 33
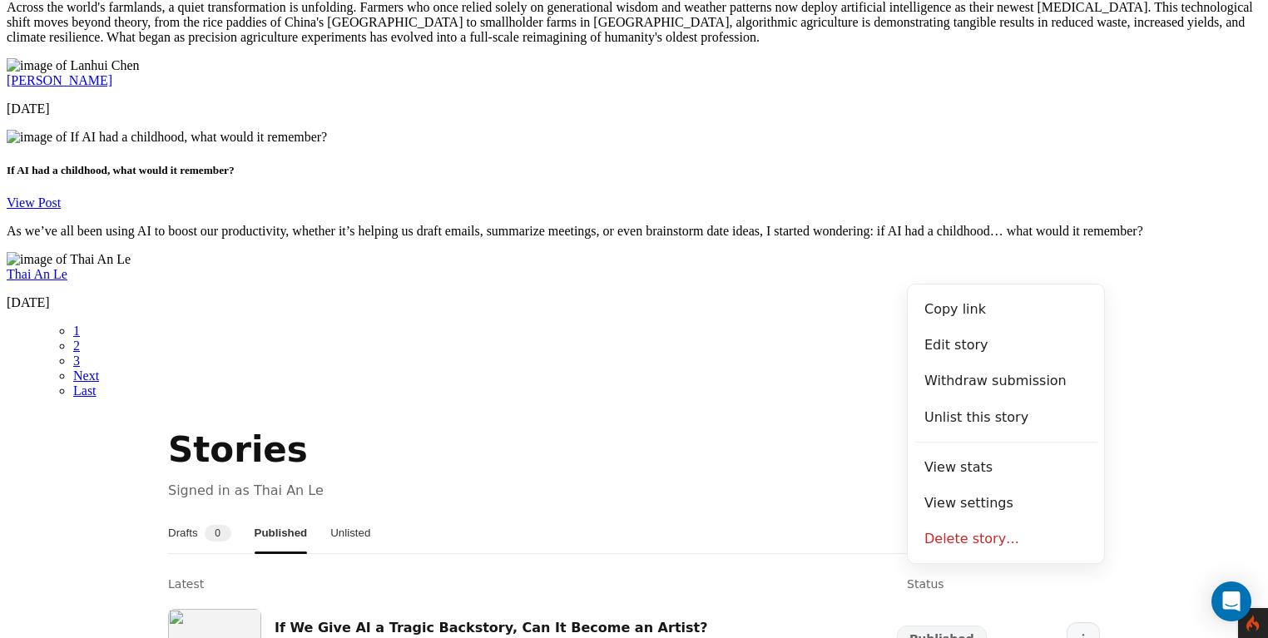
click at [1083, 622] on button "More" at bounding box center [1083, 638] width 33 height 33
click at [1082, 622] on button "More" at bounding box center [1083, 638] width 33 height 33
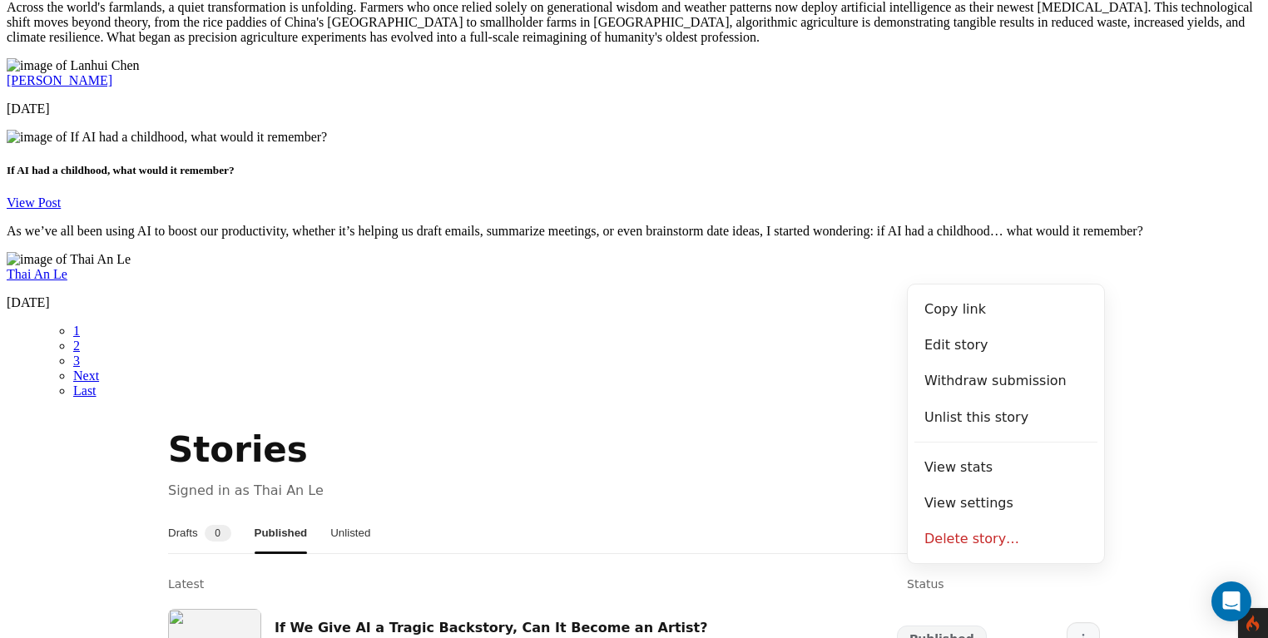
click at [1082, 622] on button "More" at bounding box center [1083, 638] width 33 height 33
click at [1109, 425] on section "Stories Signed in as Thai An Le Drafts 0 Published Unlisted Latest Status If We…" at bounding box center [634, 597] width 1255 height 344
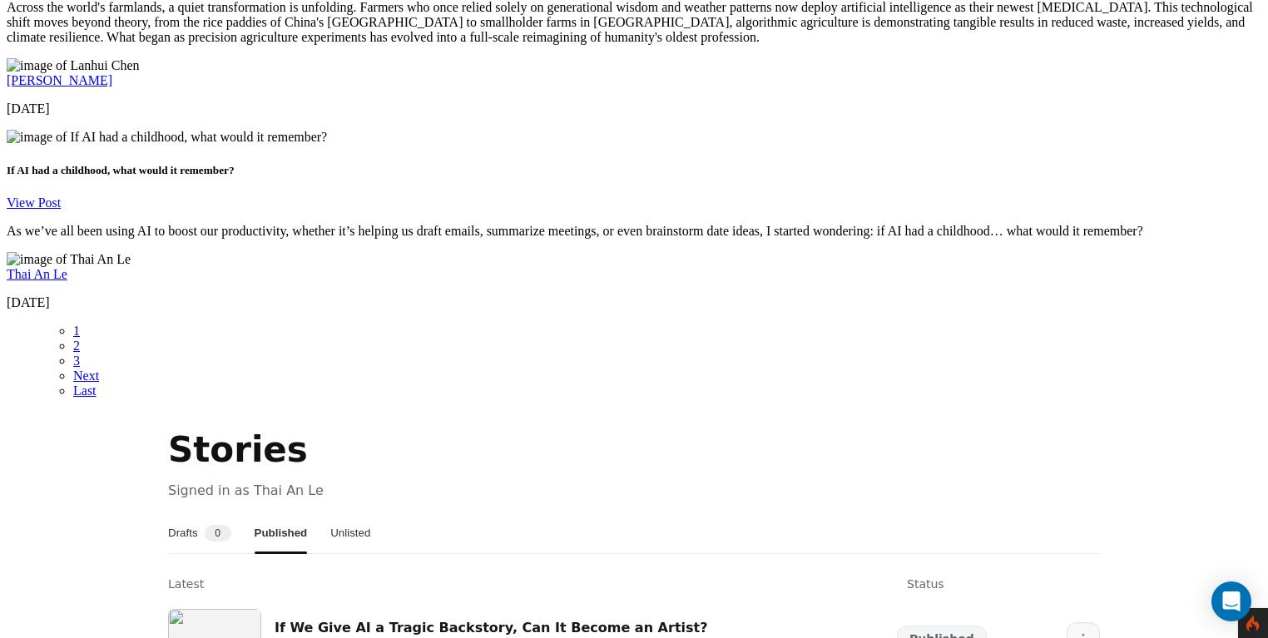
click at [1067, 622] on button "More" at bounding box center [1083, 638] width 33 height 33
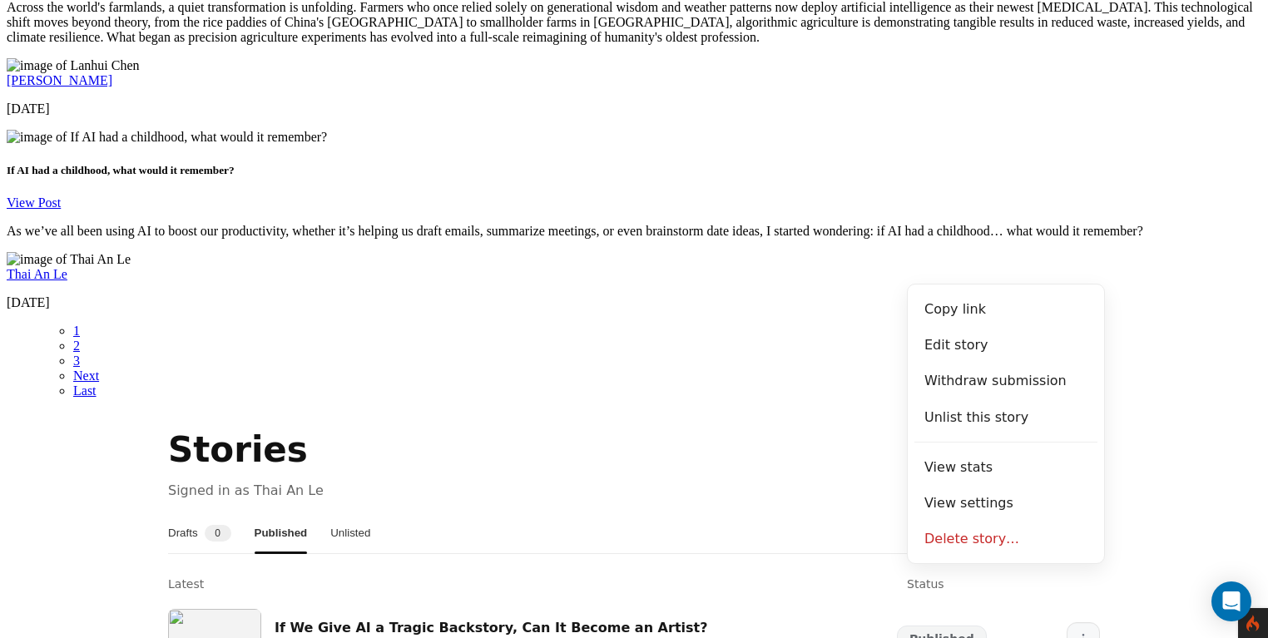
click at [1067, 622] on button "More" at bounding box center [1083, 638] width 33 height 33
click at [1186, 425] on section "Stories Signed in as Thai An Le Drafts 0 Published Unlisted Latest Status If We…" at bounding box center [634, 597] width 1255 height 344
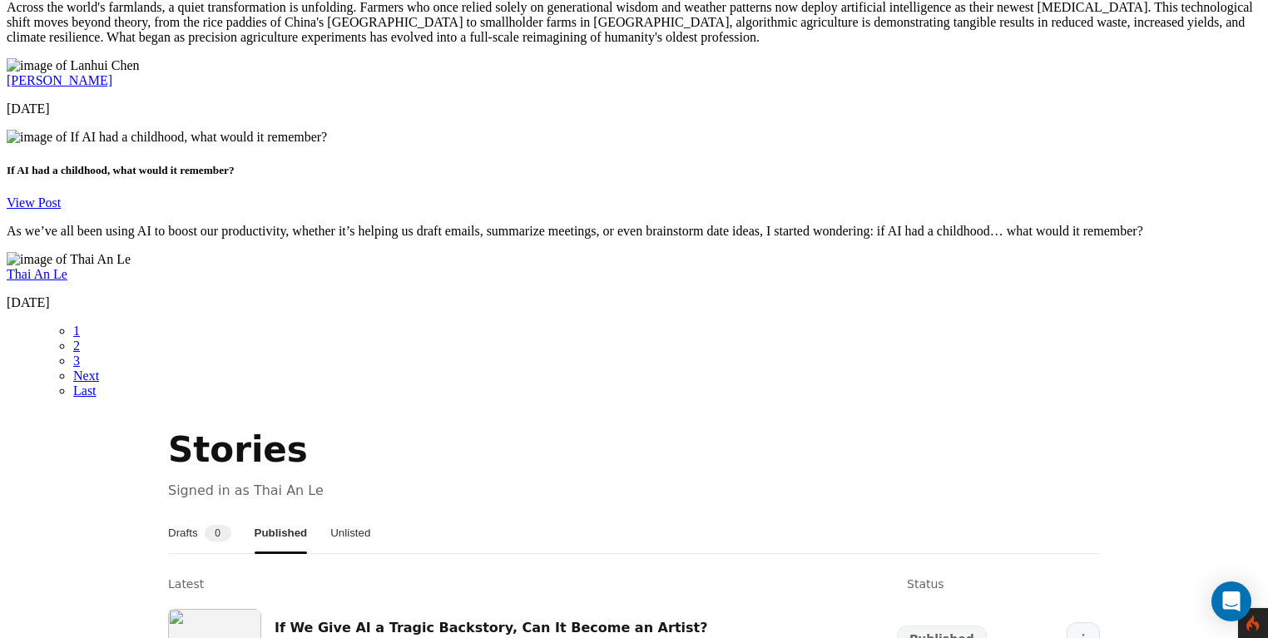
click at [1087, 622] on button "More" at bounding box center [1083, 638] width 33 height 33
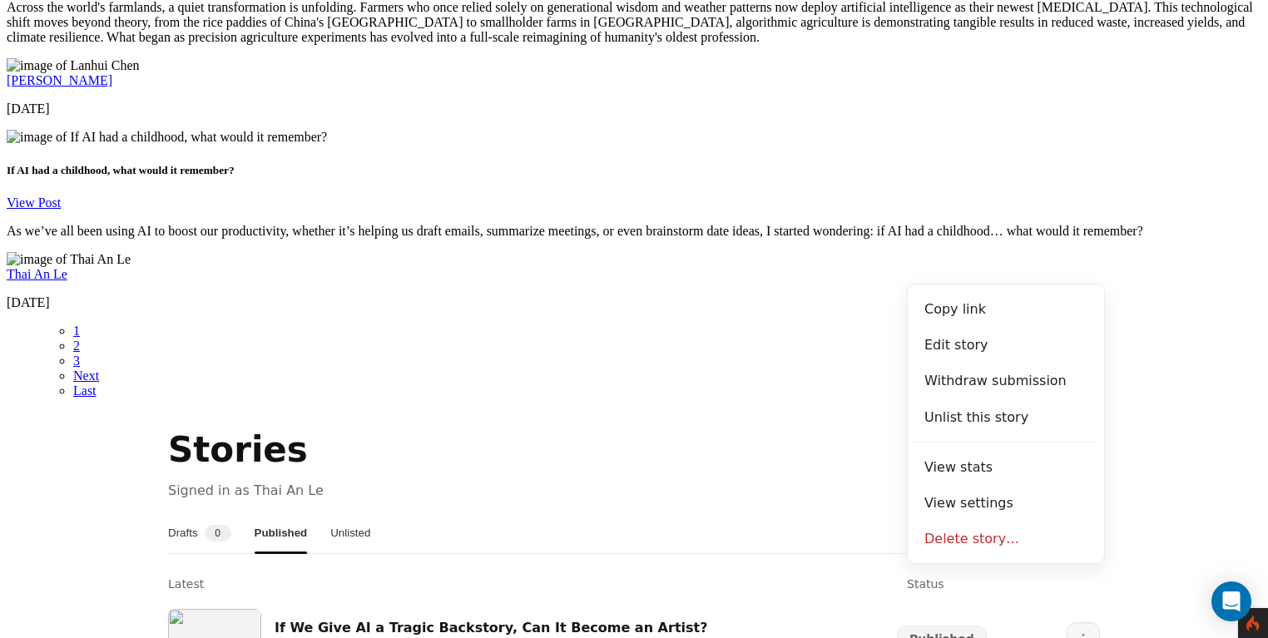
click at [1087, 622] on button "More" at bounding box center [1083, 638] width 33 height 33
click at [1086, 622] on button "More" at bounding box center [1083, 638] width 33 height 33
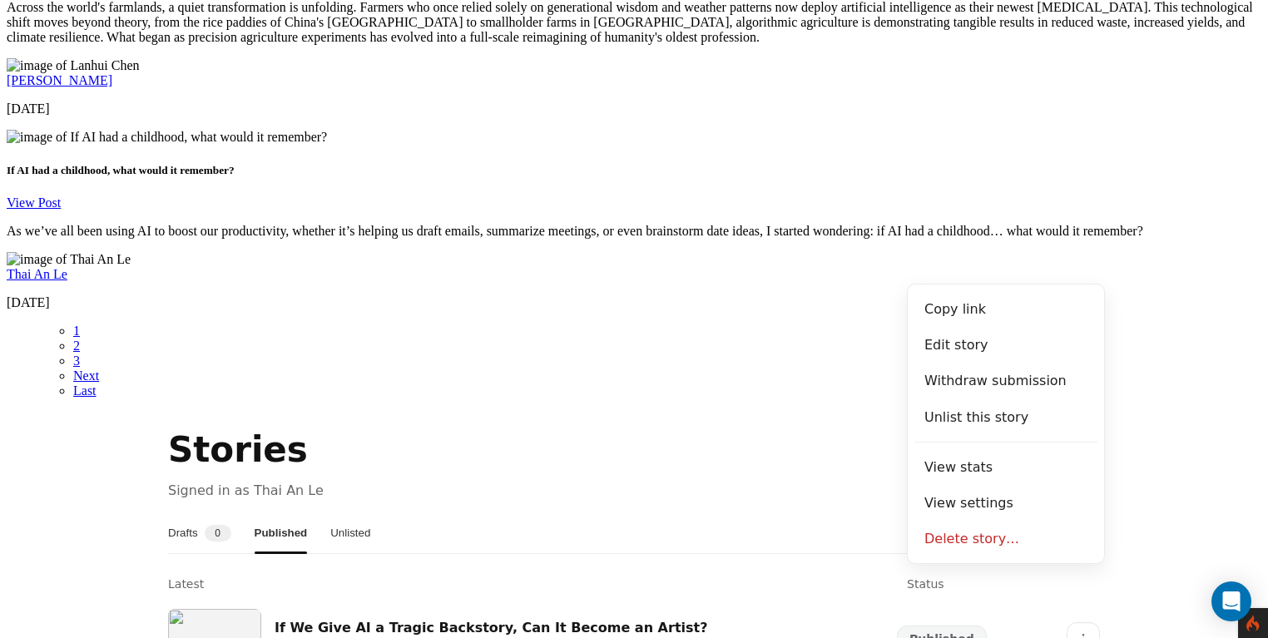
click at [1117, 425] on section "Stories Signed in as Thai An Le Drafts 0 Published Unlisted Latest Status If We…" at bounding box center [634, 597] width 1255 height 344
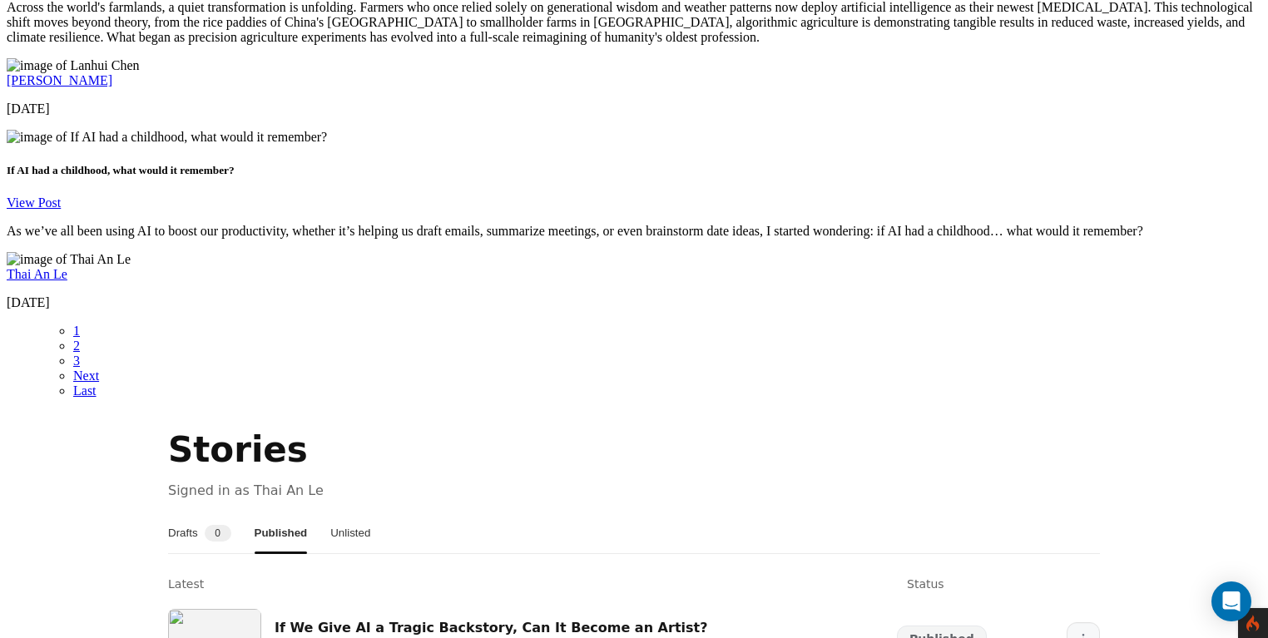
click at [1077, 632] on icon "More" at bounding box center [1083, 638] width 13 height 13
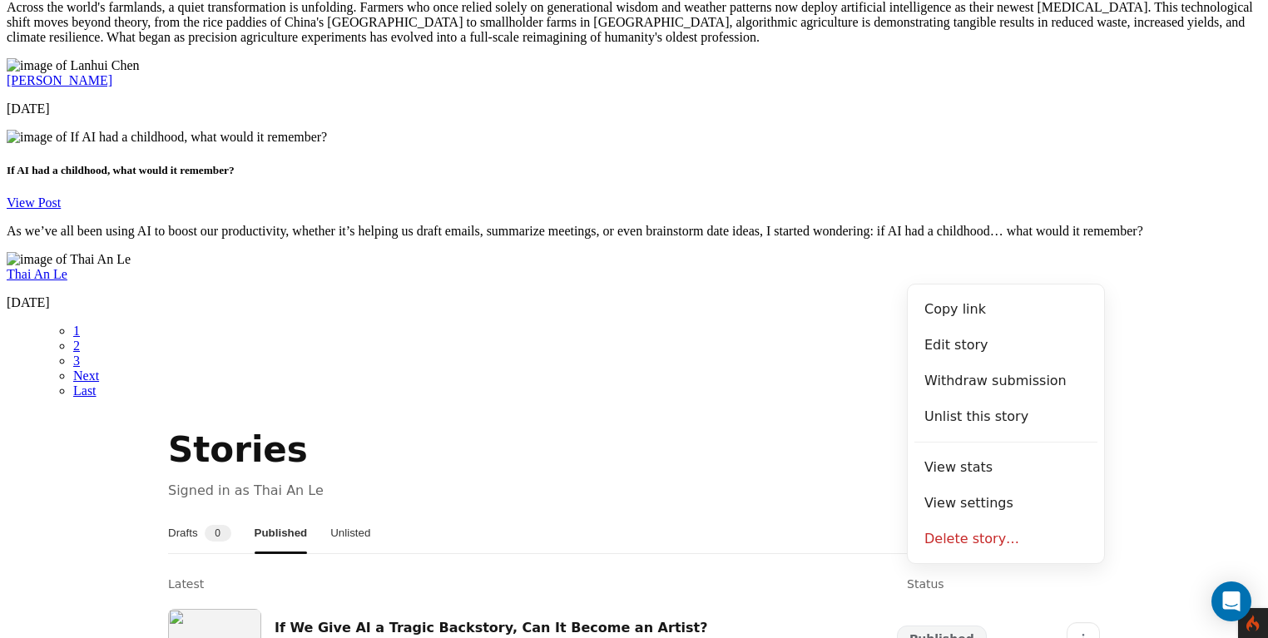
click at [1123, 425] on section "Stories Signed in as Thai An Le Drafts 0 Published Unlisted Latest Status If We…" at bounding box center [634, 597] width 1255 height 344
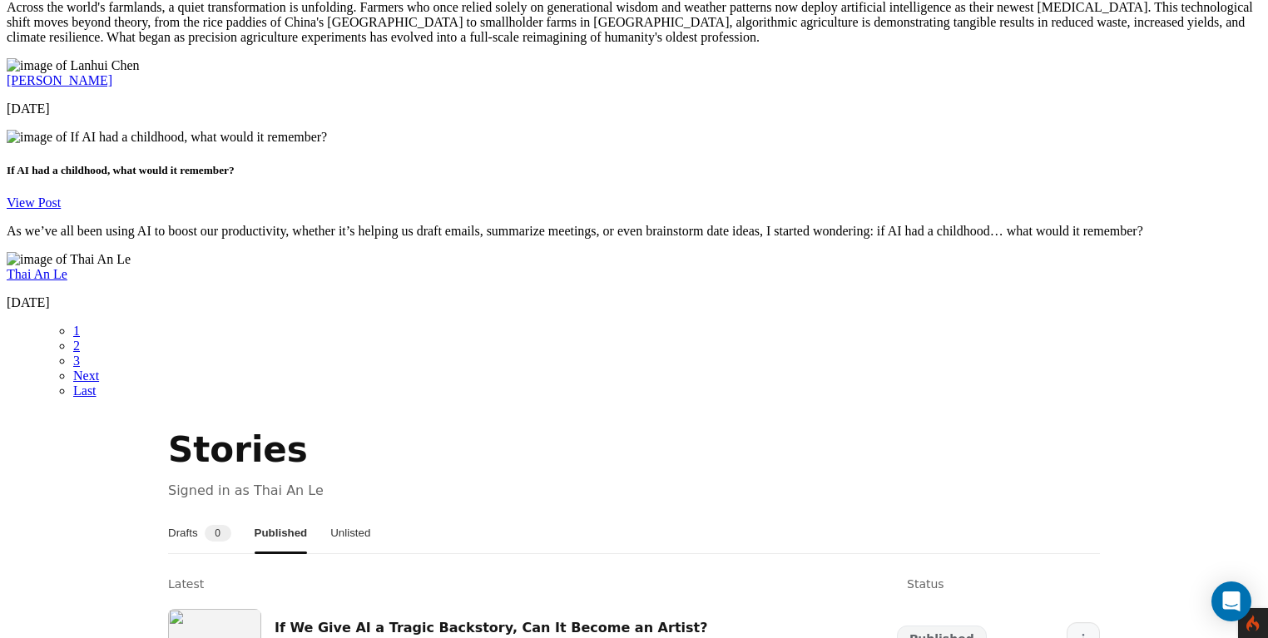
click at [1084, 622] on button "More" at bounding box center [1083, 638] width 33 height 33
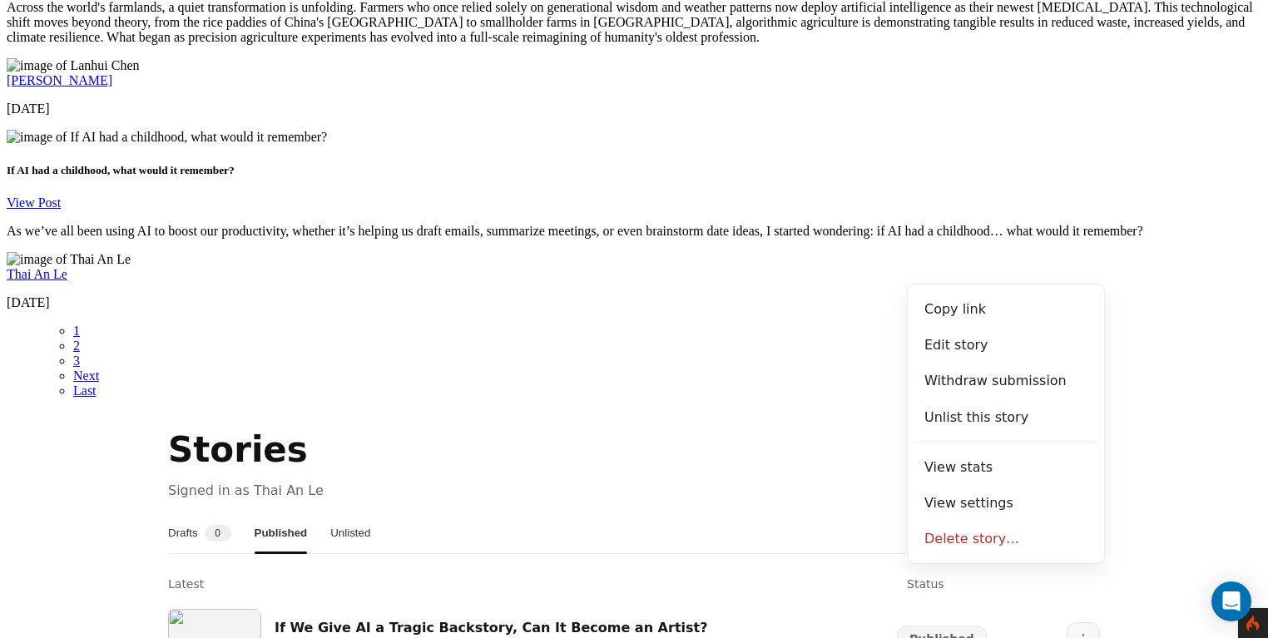
click at [1084, 622] on button "More" at bounding box center [1083, 638] width 33 height 33
click at [1085, 622] on button "More" at bounding box center [1083, 638] width 33 height 33
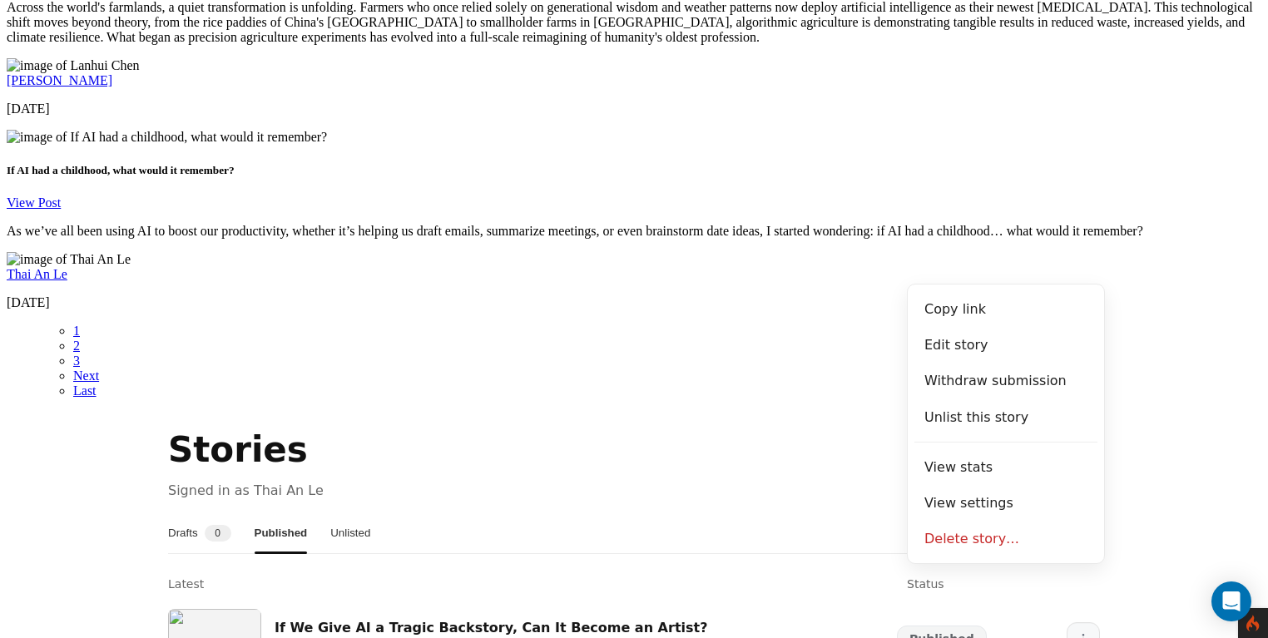
click at [1085, 622] on button "More" at bounding box center [1083, 638] width 33 height 33
click at [1117, 425] on section "Stories Signed in as Thai An Le Drafts 0 Published Unlisted Latest Status If We…" at bounding box center [634, 597] width 1255 height 344
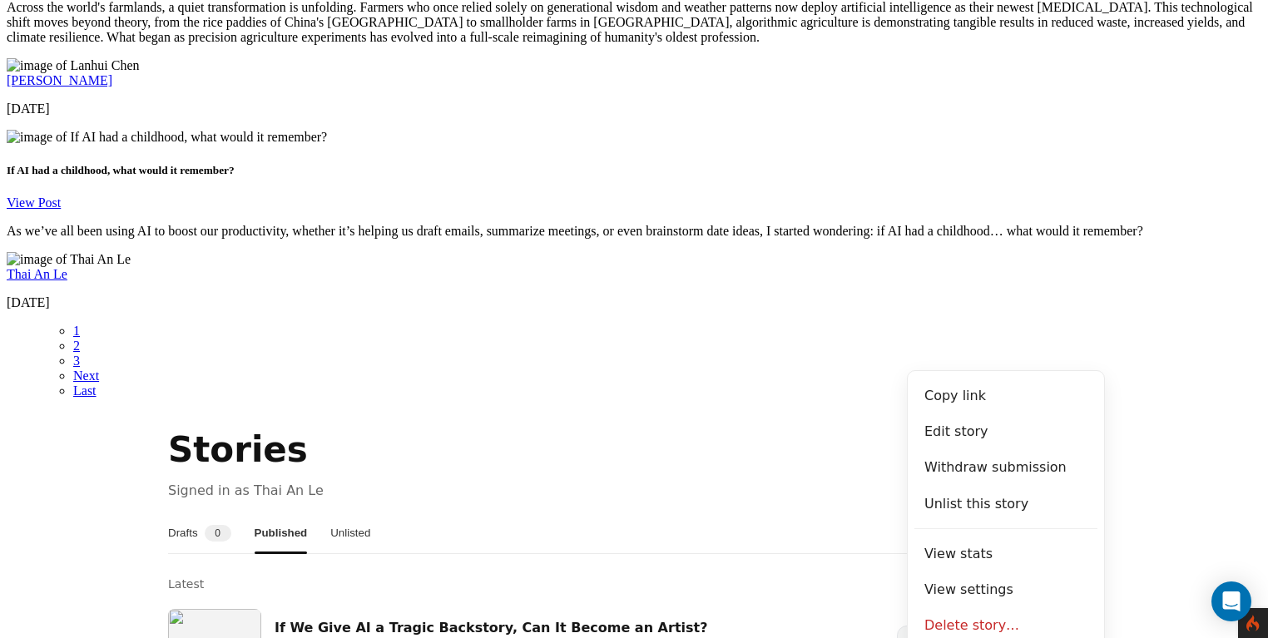
click at [1151, 425] on section "Stories Signed in as Thai An Le Drafts 0 Published Unlisted Latest Status If We…" at bounding box center [634, 597] width 1255 height 344
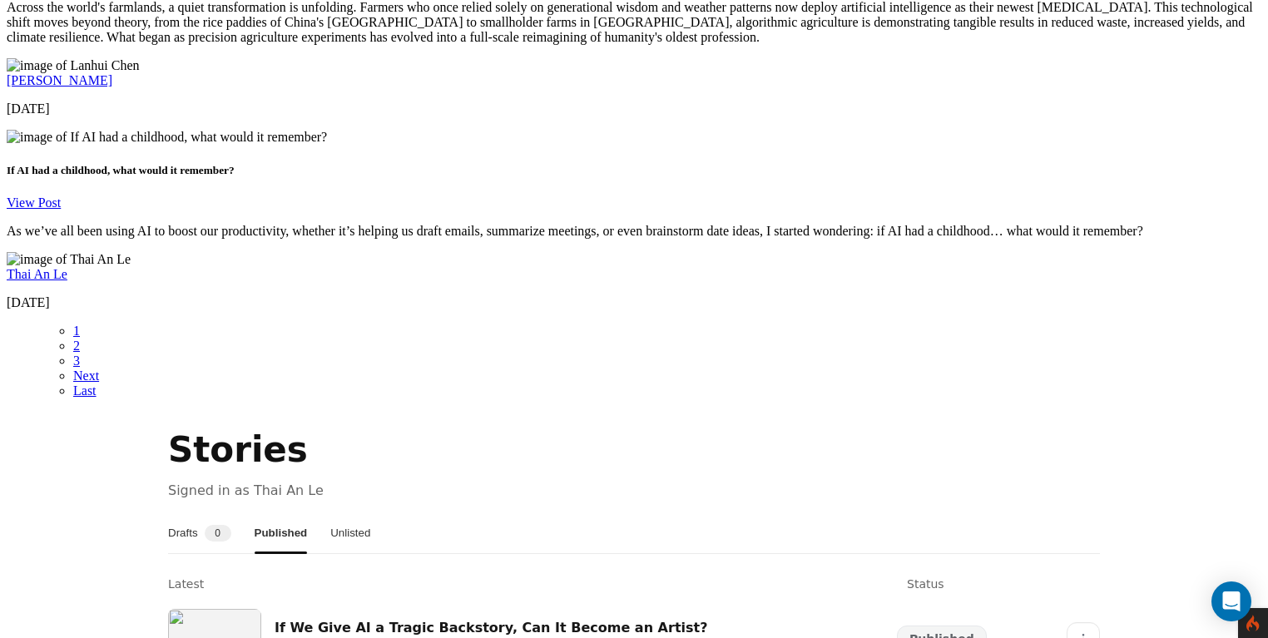
click at [1114, 425] on section "Stories Signed in as Thai An Le Drafts 0 Published Unlisted Latest Status If We…" at bounding box center [634, 597] width 1255 height 344
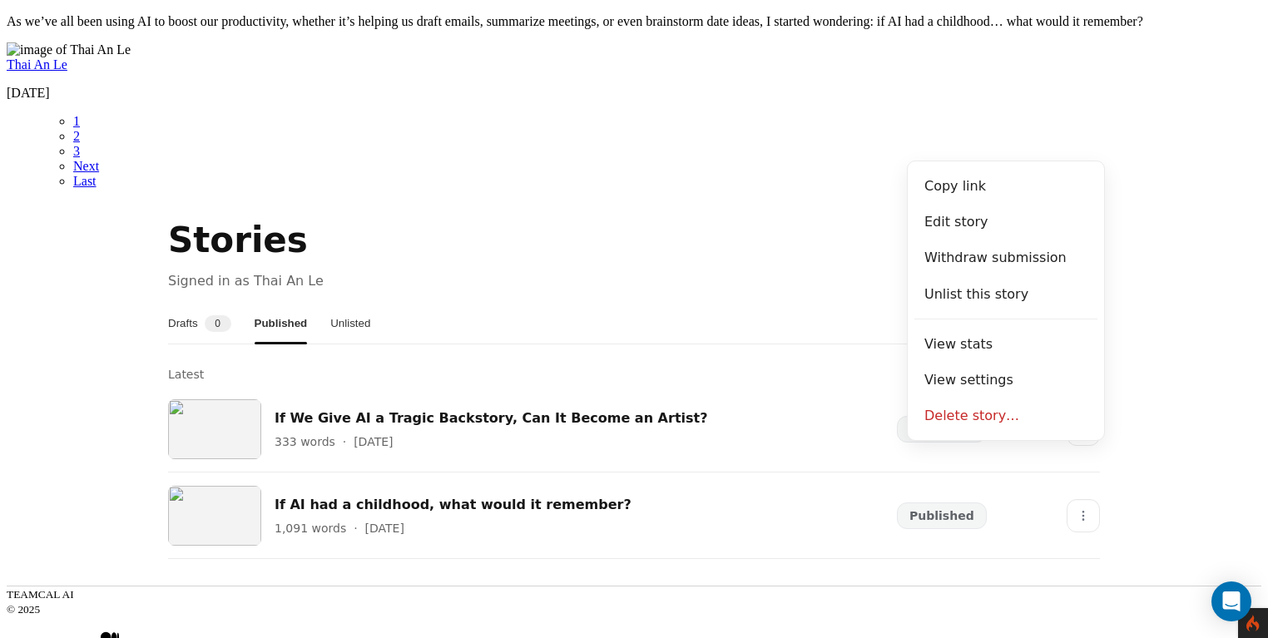
scroll to position [3148, 0]
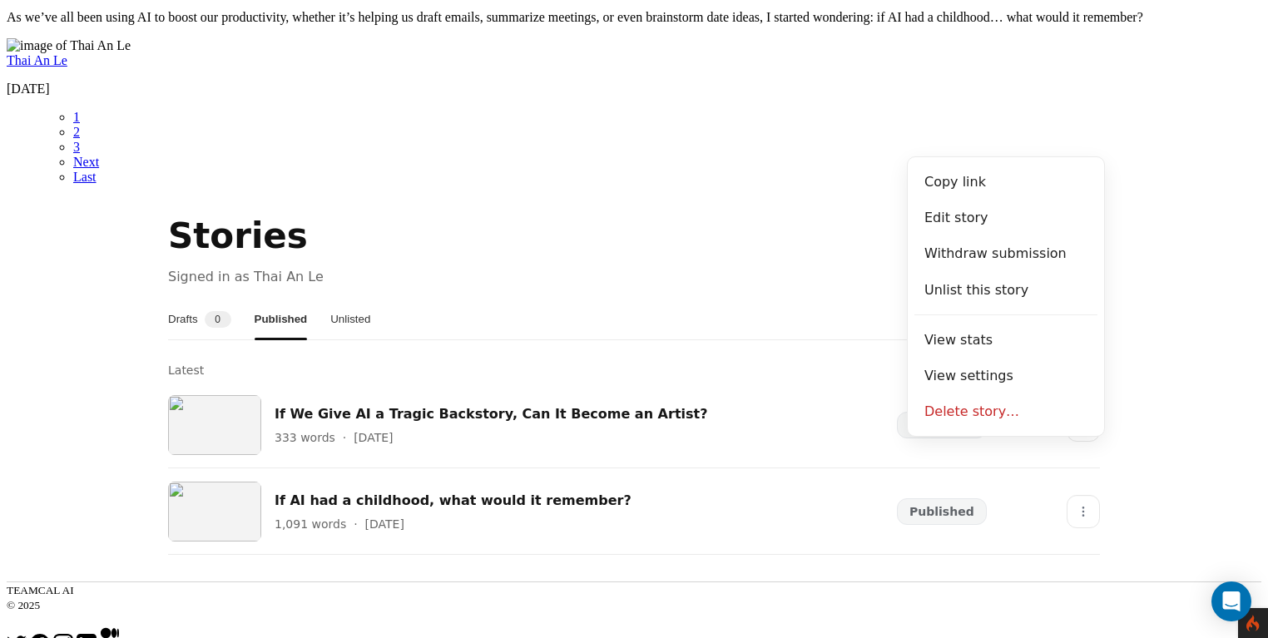
click at [1171, 211] on section "Stories Signed in as Thai An Le Drafts 0 Published Unlisted Latest Status If We…" at bounding box center [634, 383] width 1255 height 344
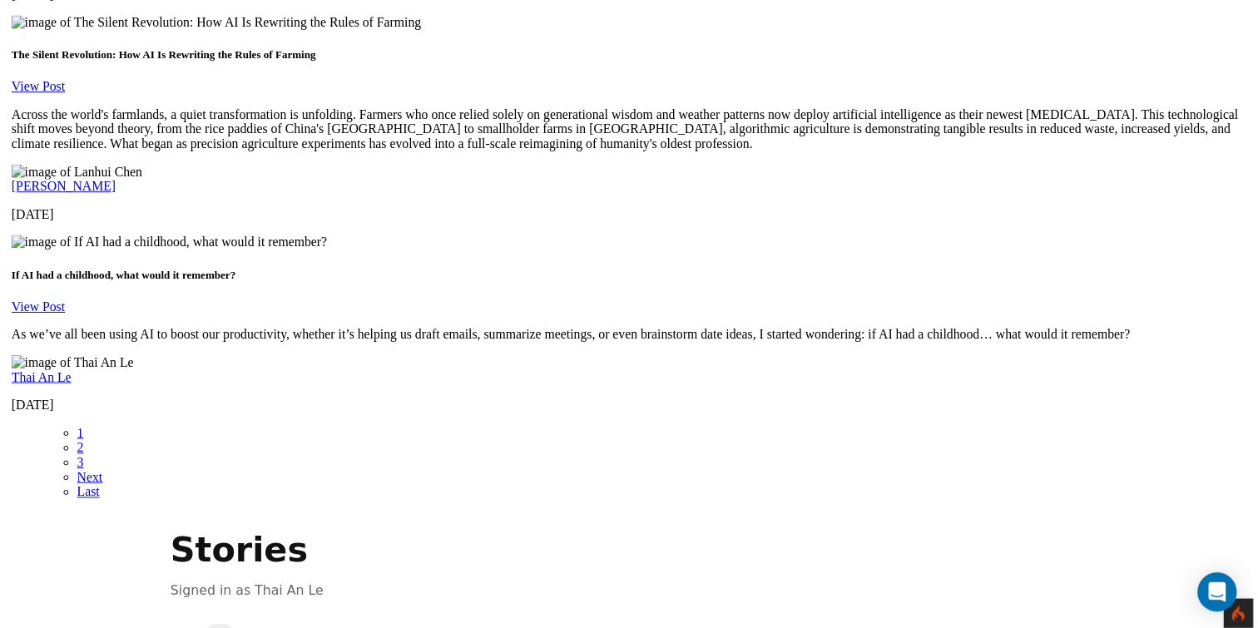
scroll to position [2792, 0]
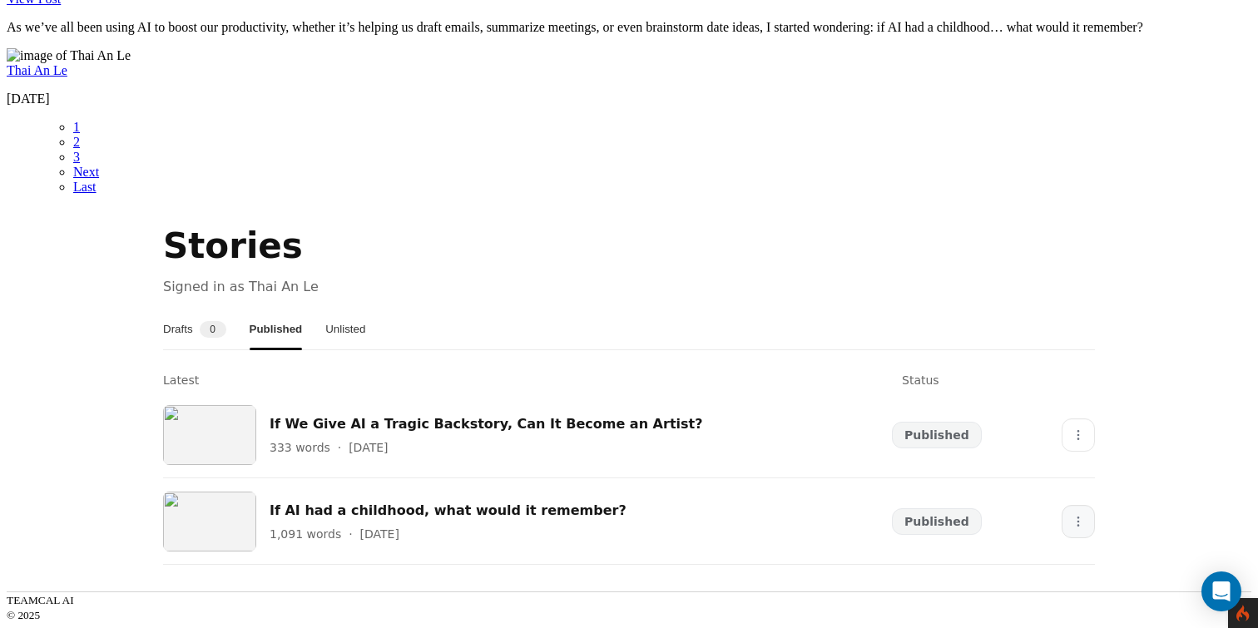
scroll to position [3158, 0]
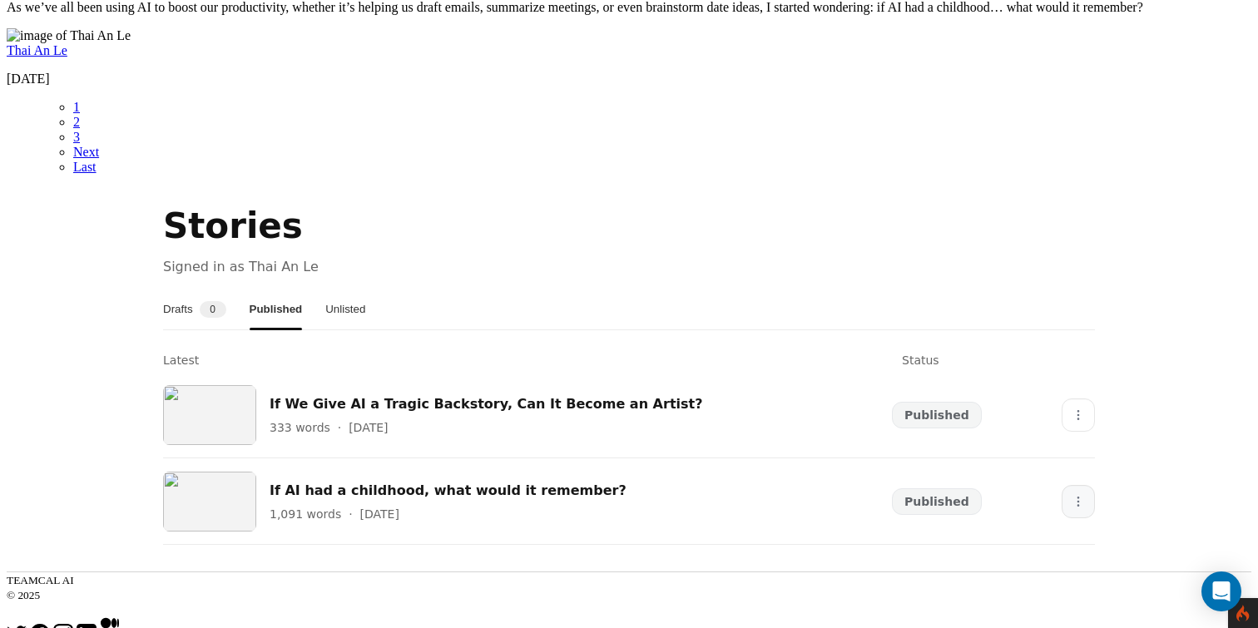
click at [1076, 485] on button "More" at bounding box center [1078, 501] width 33 height 33
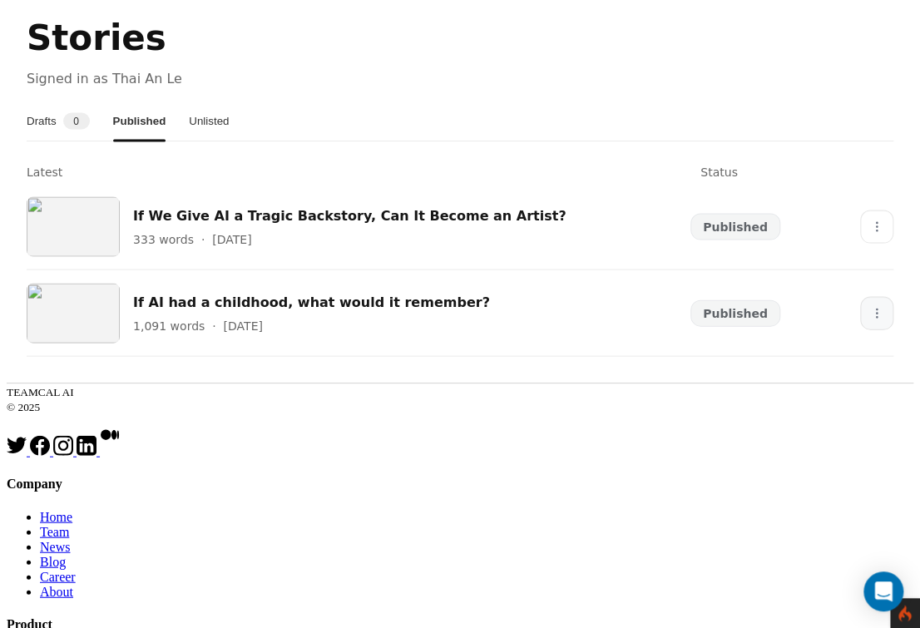
click at [894, 296] on button "More" at bounding box center [876, 312] width 33 height 33
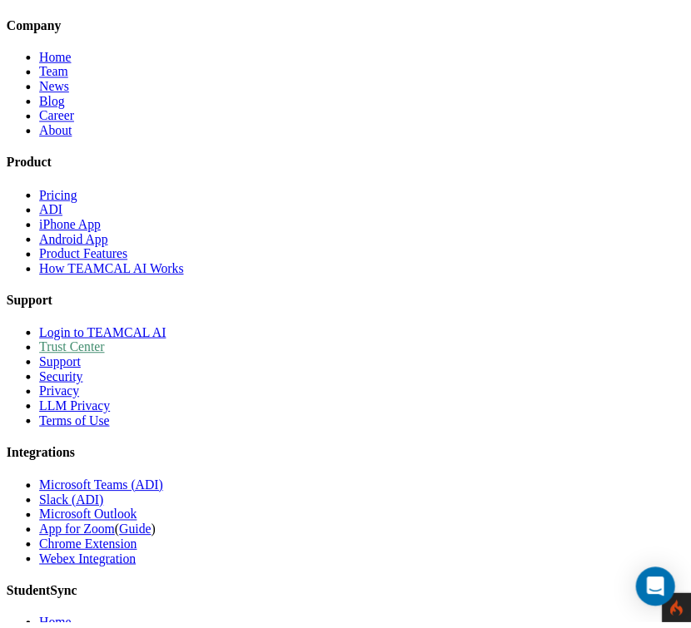
scroll to position [4102, 0]
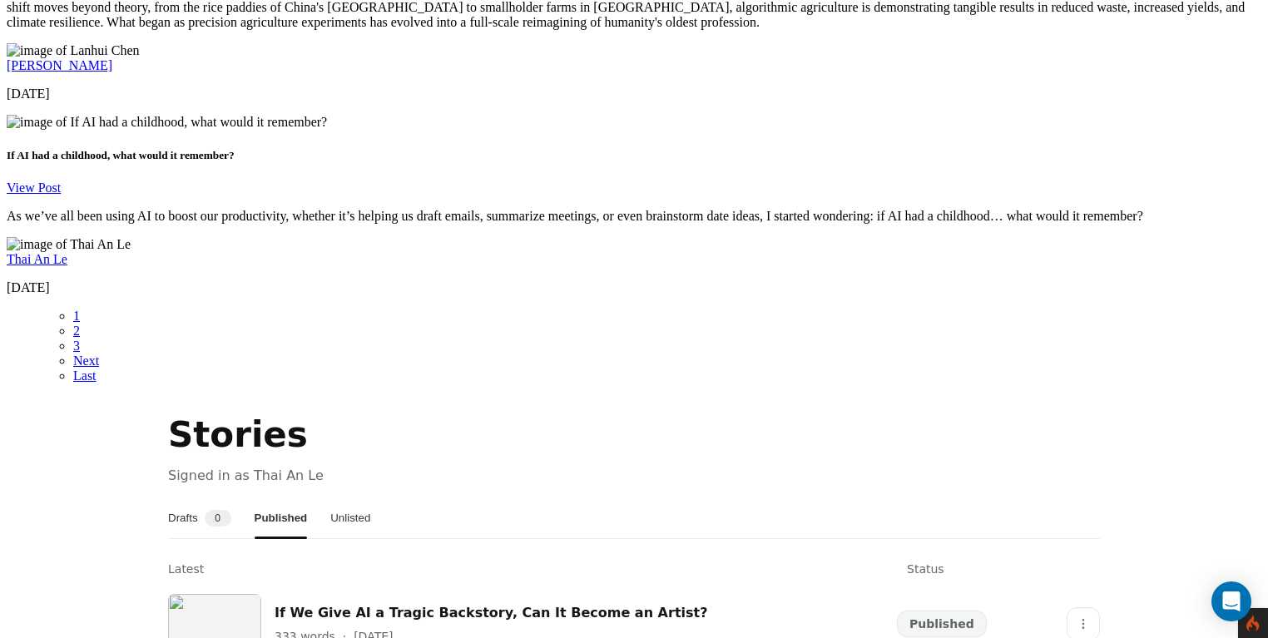
scroll to position [2935, 0]
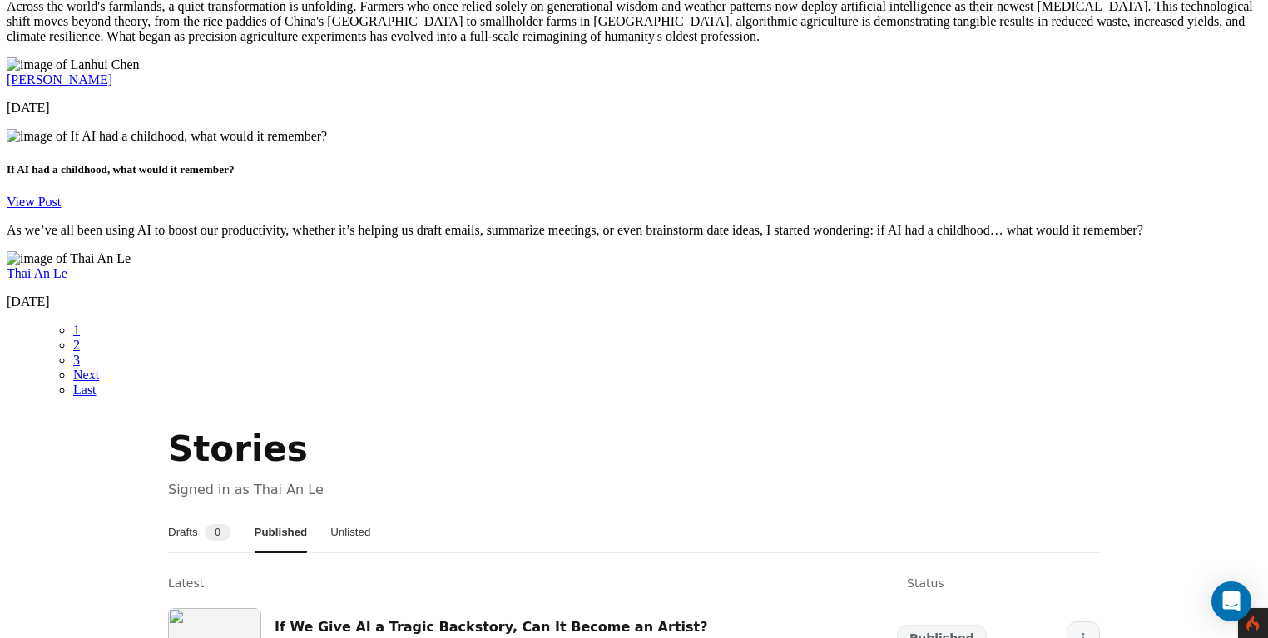
click at [1077, 631] on icon "More" at bounding box center [1083, 637] width 13 height 13
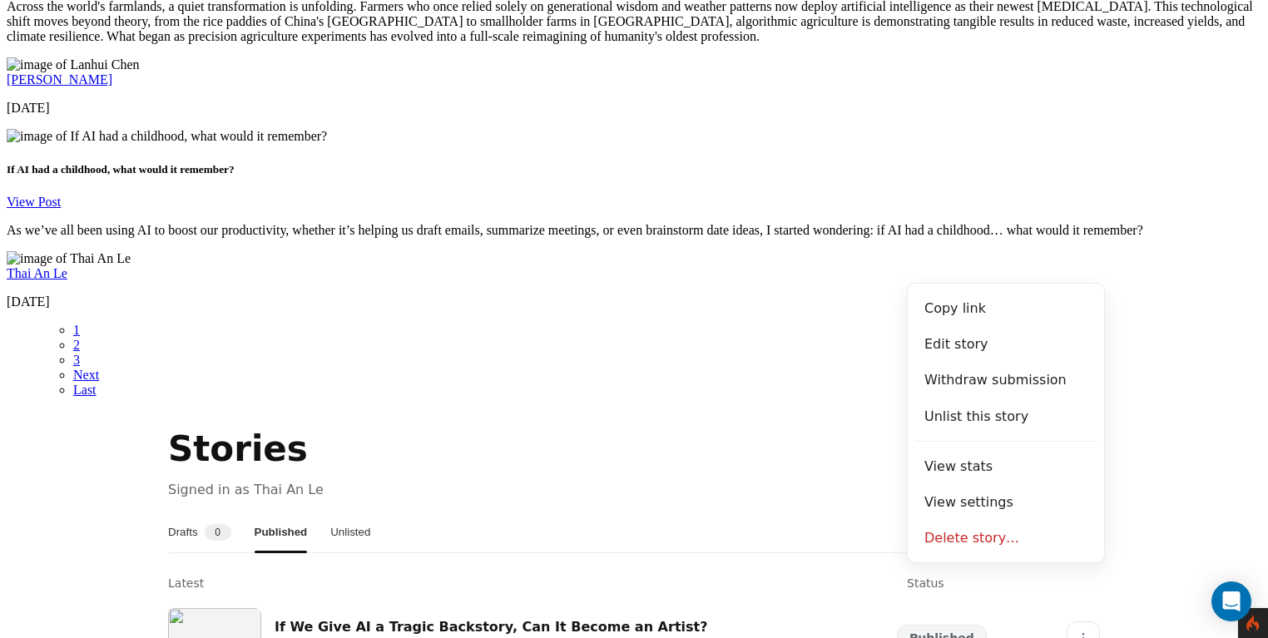
click at [1130, 424] on section "Stories Signed in as Thai An Le Drafts 0 Published Unlisted Latest Status If We…" at bounding box center [634, 596] width 1255 height 344
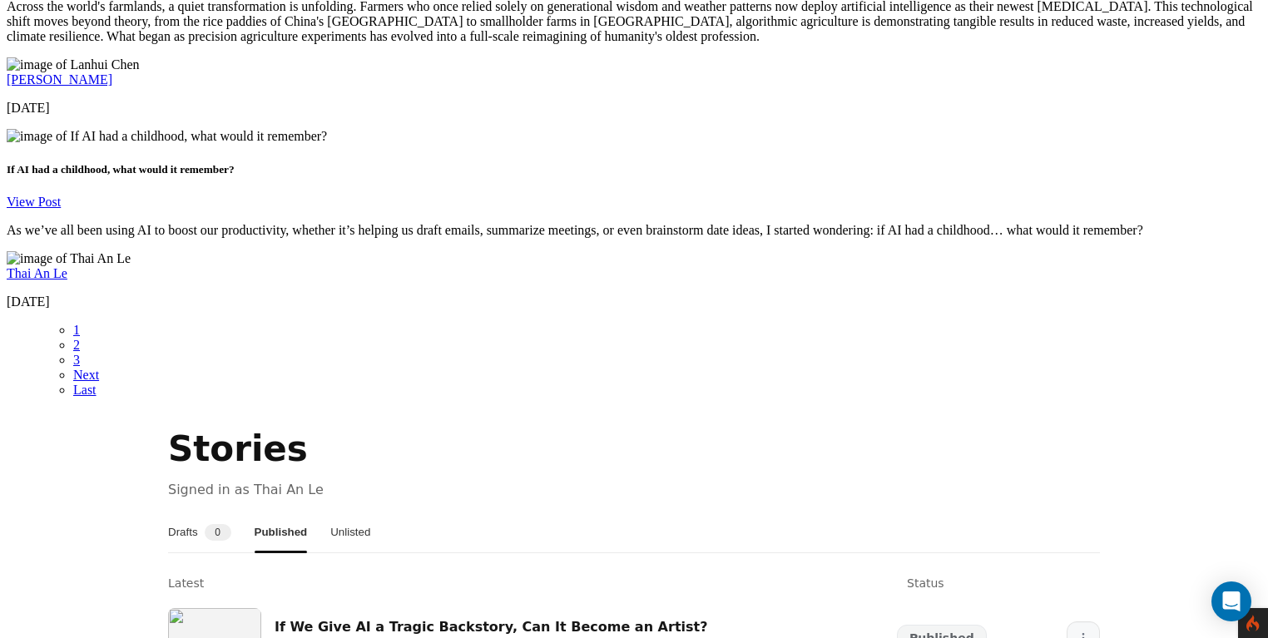
click at [1071, 622] on button "More" at bounding box center [1083, 638] width 33 height 33
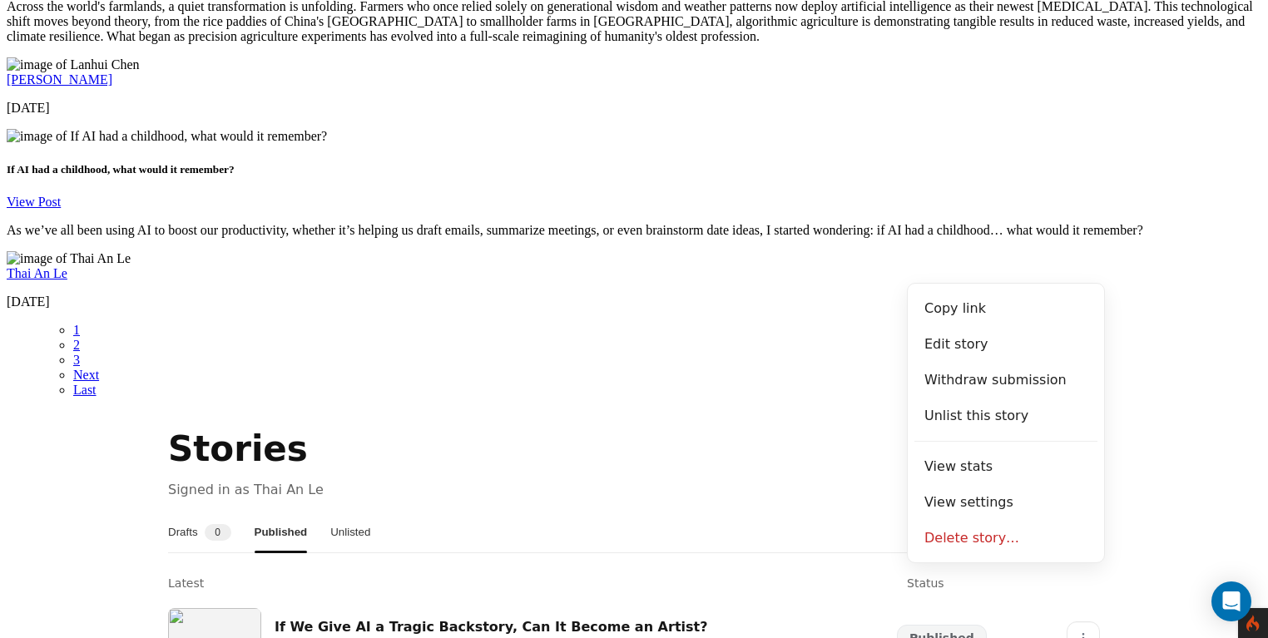
click at [1131, 424] on section "Stories Signed in as Thai An Le Drafts 0 Published Unlisted Latest Status If We…" at bounding box center [634, 596] width 1255 height 344
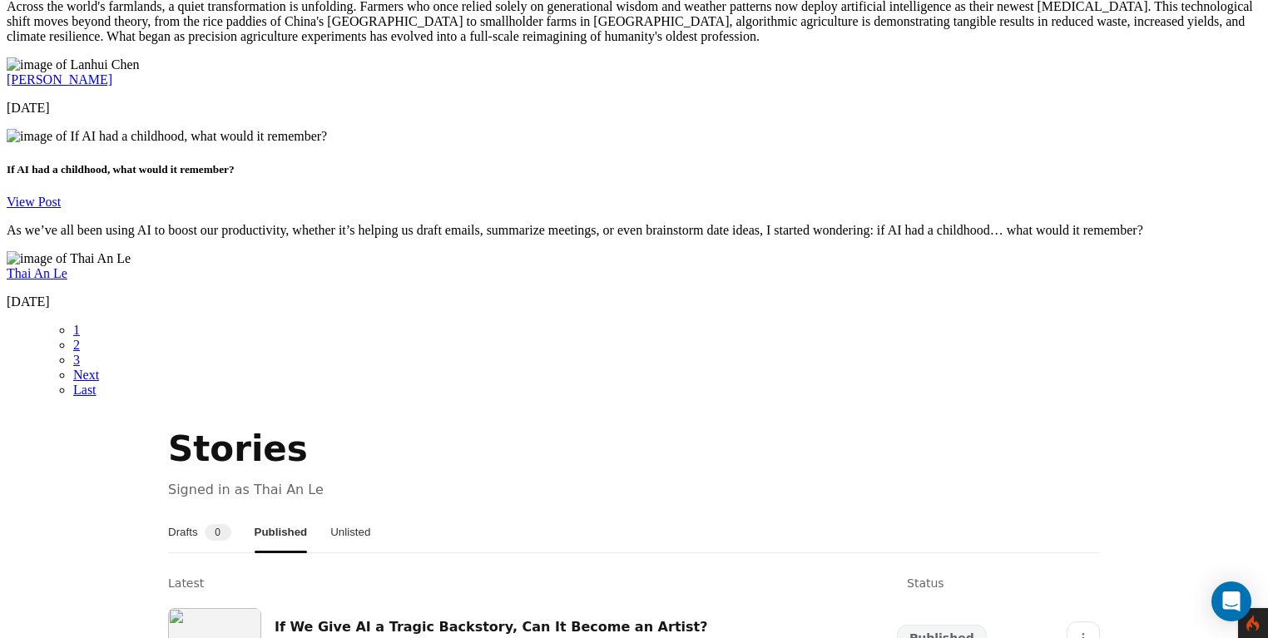
drag, startPoint x: 198, startPoint y: 154, endPoint x: 213, endPoint y: 161, distance: 16.7
click at [198, 513] on button "Drafts 0" at bounding box center [199, 533] width 63 height 40
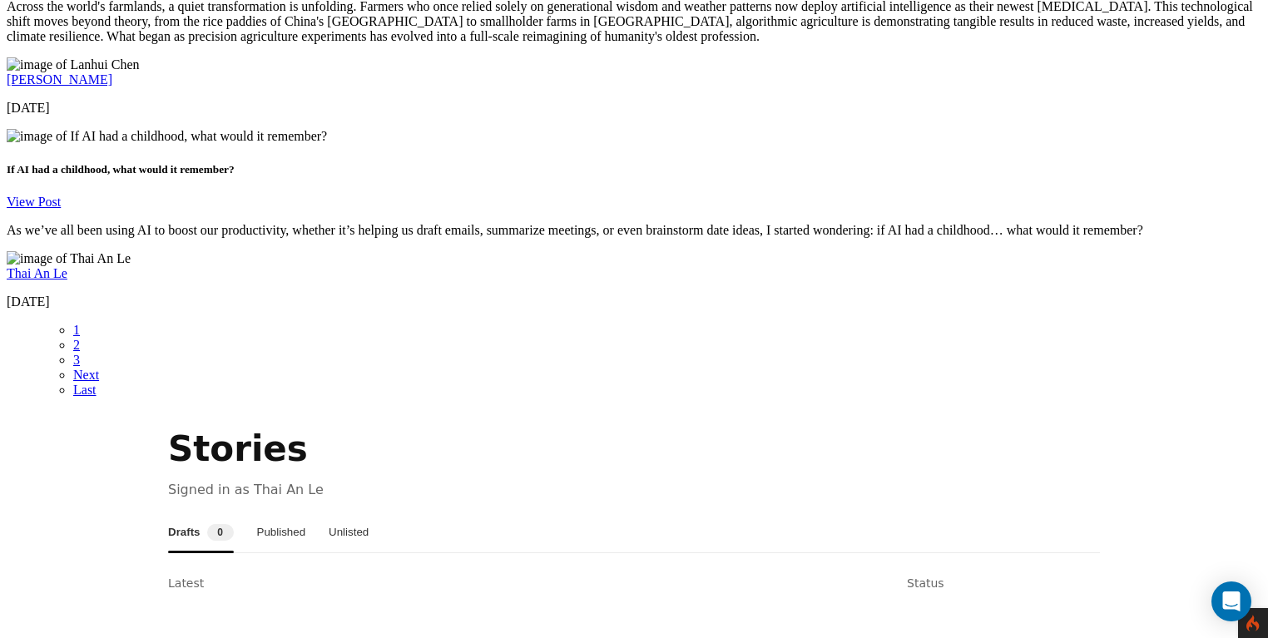
click at [306, 513] on button "Published" at bounding box center [281, 533] width 49 height 40
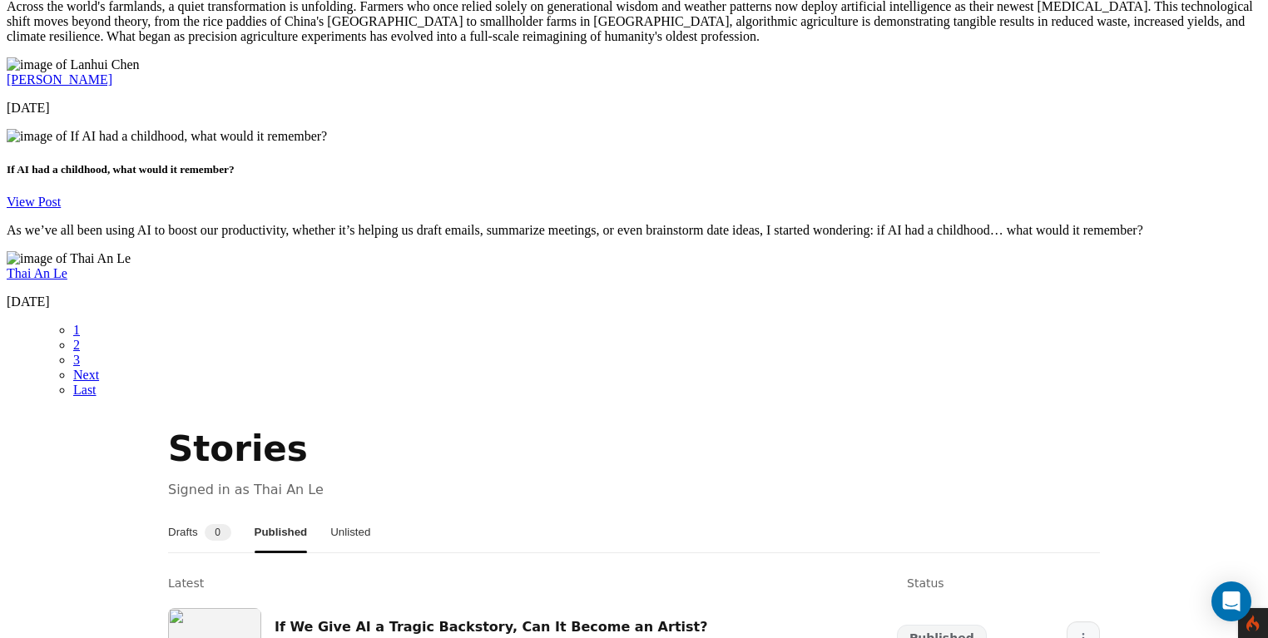
click at [1077, 631] on icon "More" at bounding box center [1083, 637] width 13 height 13
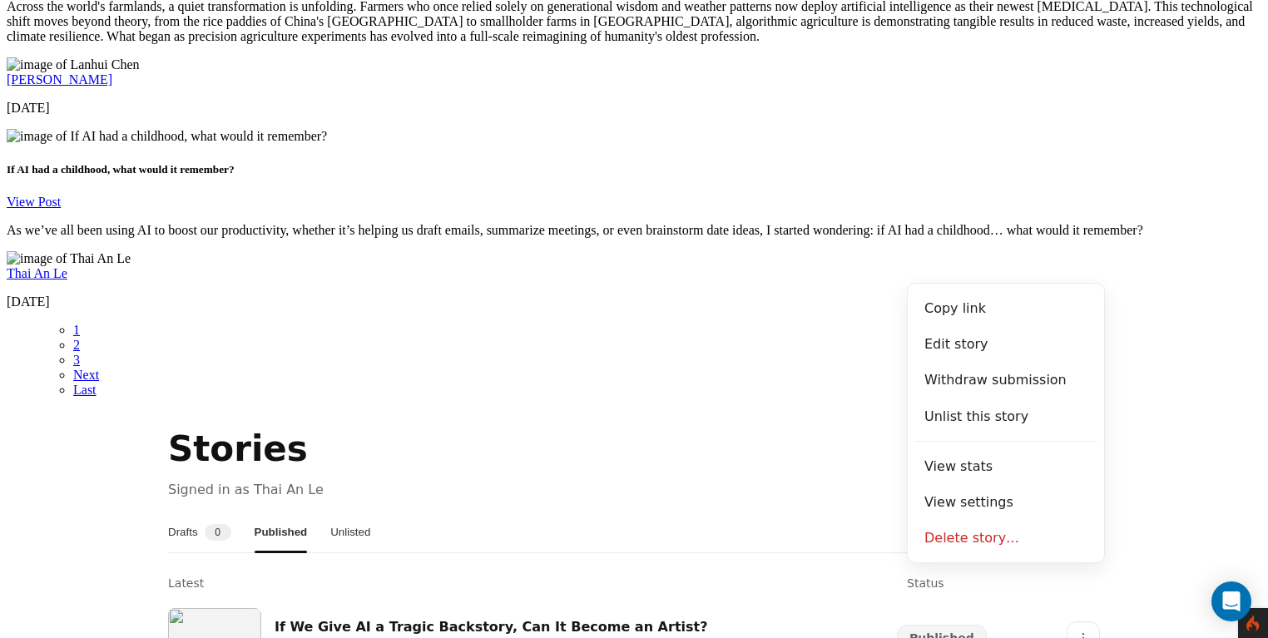
click at [1147, 424] on section "Stories Signed in as Thai An Le Drafts 0 Published Unlisted Latest Status If We…" at bounding box center [634, 596] width 1255 height 344
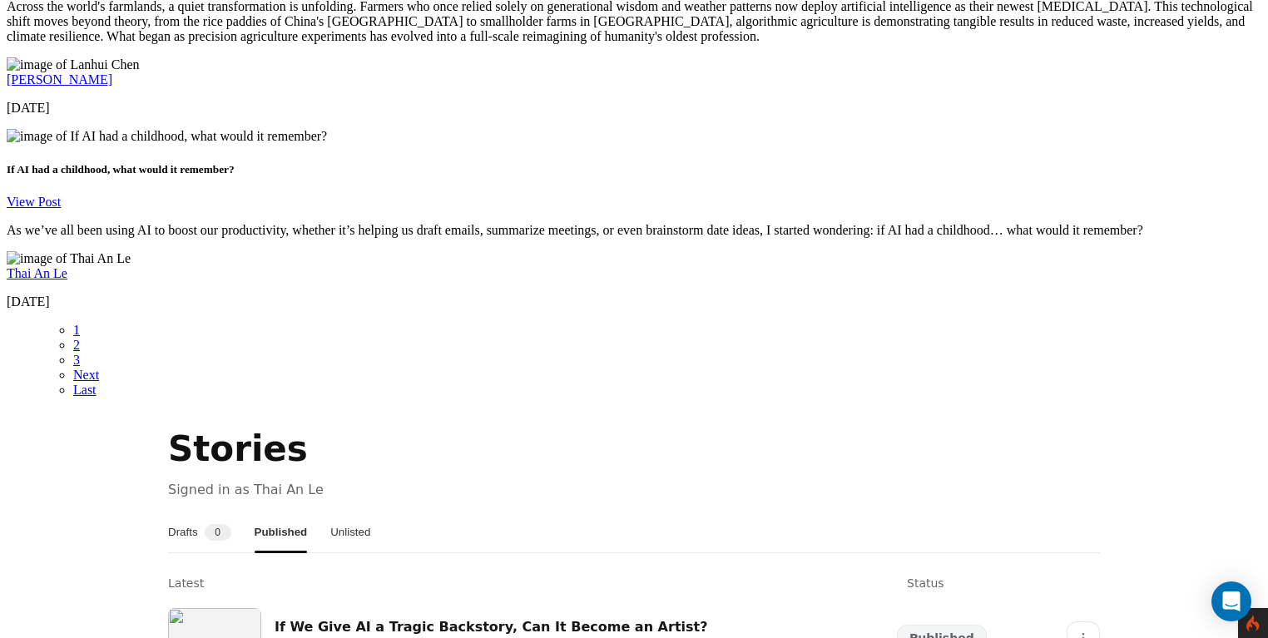
click at [49, 424] on section "Stories Signed in as Thai An Le Drafts 0 Published Unlisted Latest Status If We…" at bounding box center [634, 596] width 1255 height 344
click at [109, 424] on section "Stories Signed in as Thai An Le Drafts 0 Published Unlisted Latest Status If We…" at bounding box center [634, 596] width 1255 height 344
